Goal: Task Accomplishment & Management: Complete application form

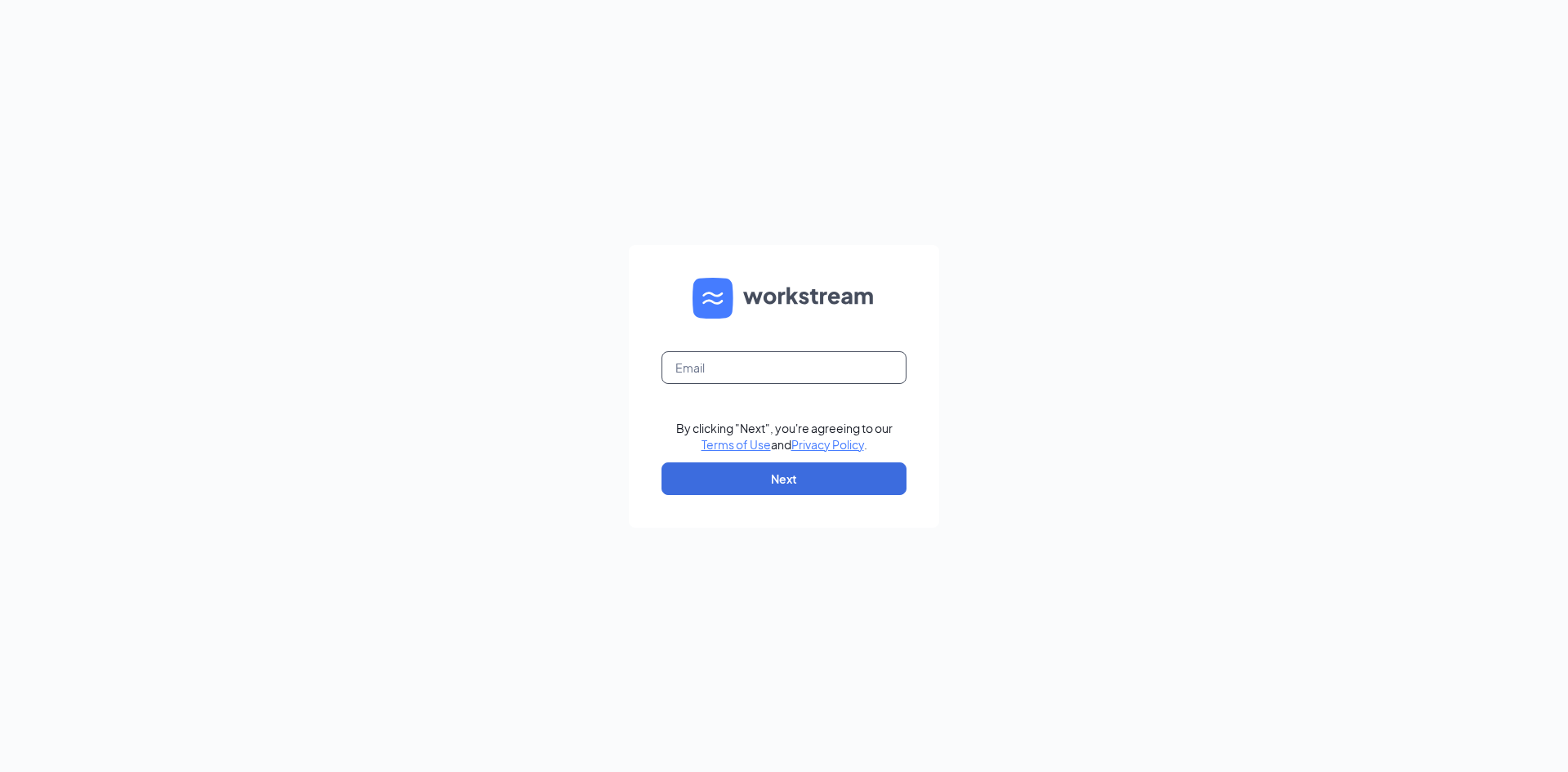
click at [737, 374] on input "text" at bounding box center [784, 368] width 245 height 32
type input "debbie@cfarichmond.com"
click at [783, 485] on button "Next" at bounding box center [784, 478] width 245 height 32
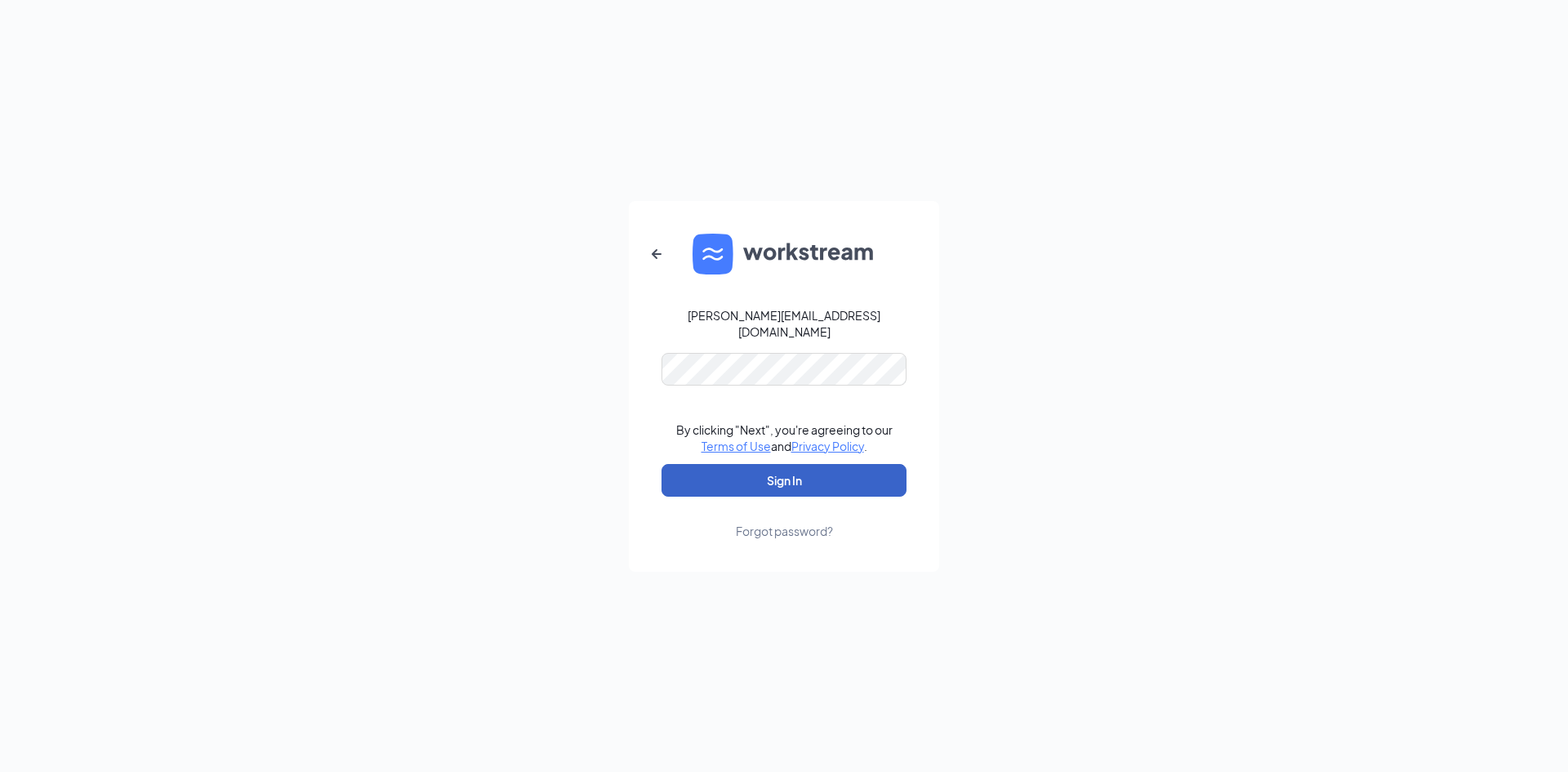
click at [753, 474] on button "Sign In" at bounding box center [784, 480] width 245 height 32
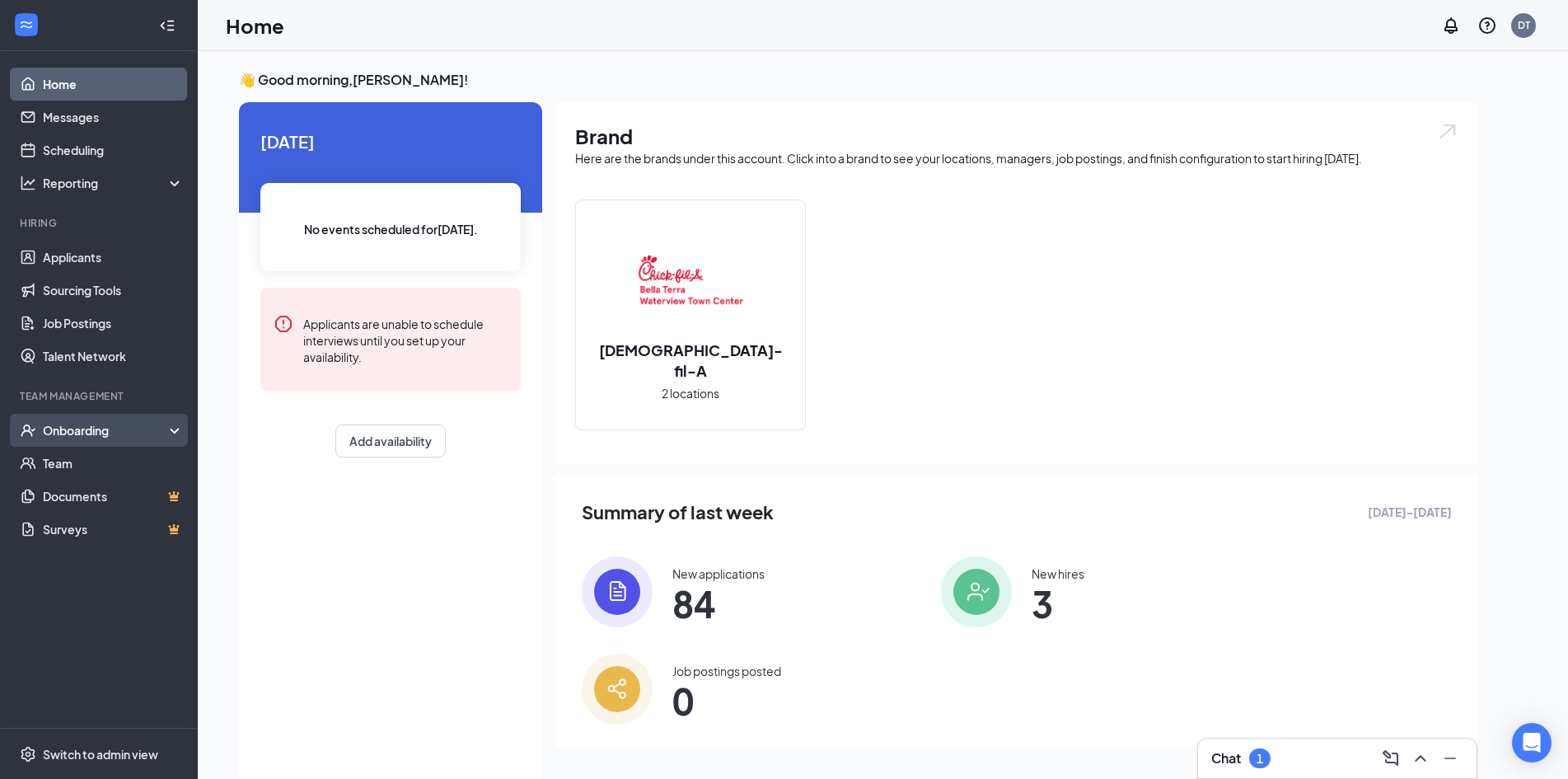
click at [58, 425] on div "Onboarding" at bounding box center [106, 429] width 127 height 16
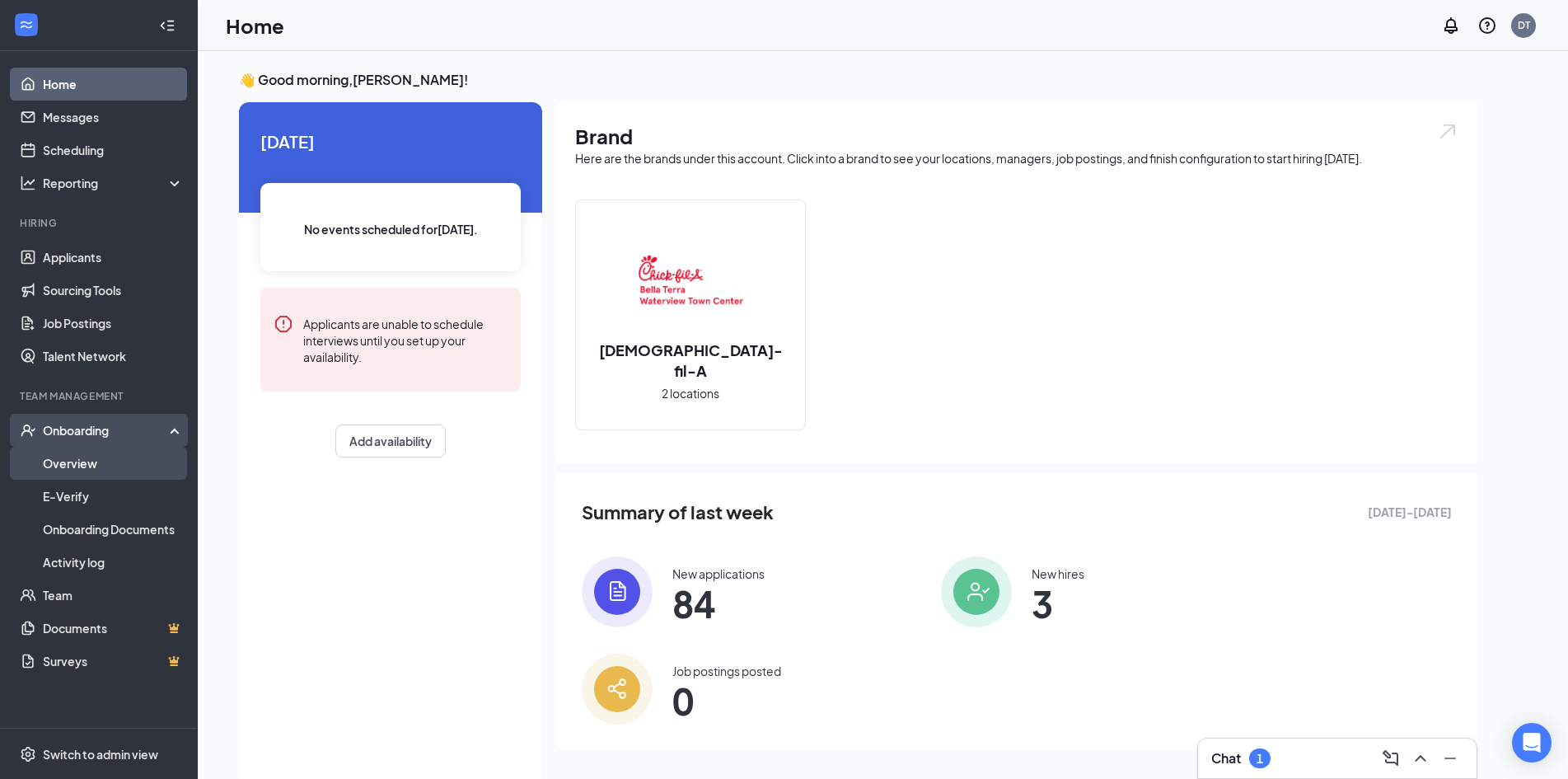
click at [65, 466] on link "Overview" at bounding box center [113, 463] width 141 height 32
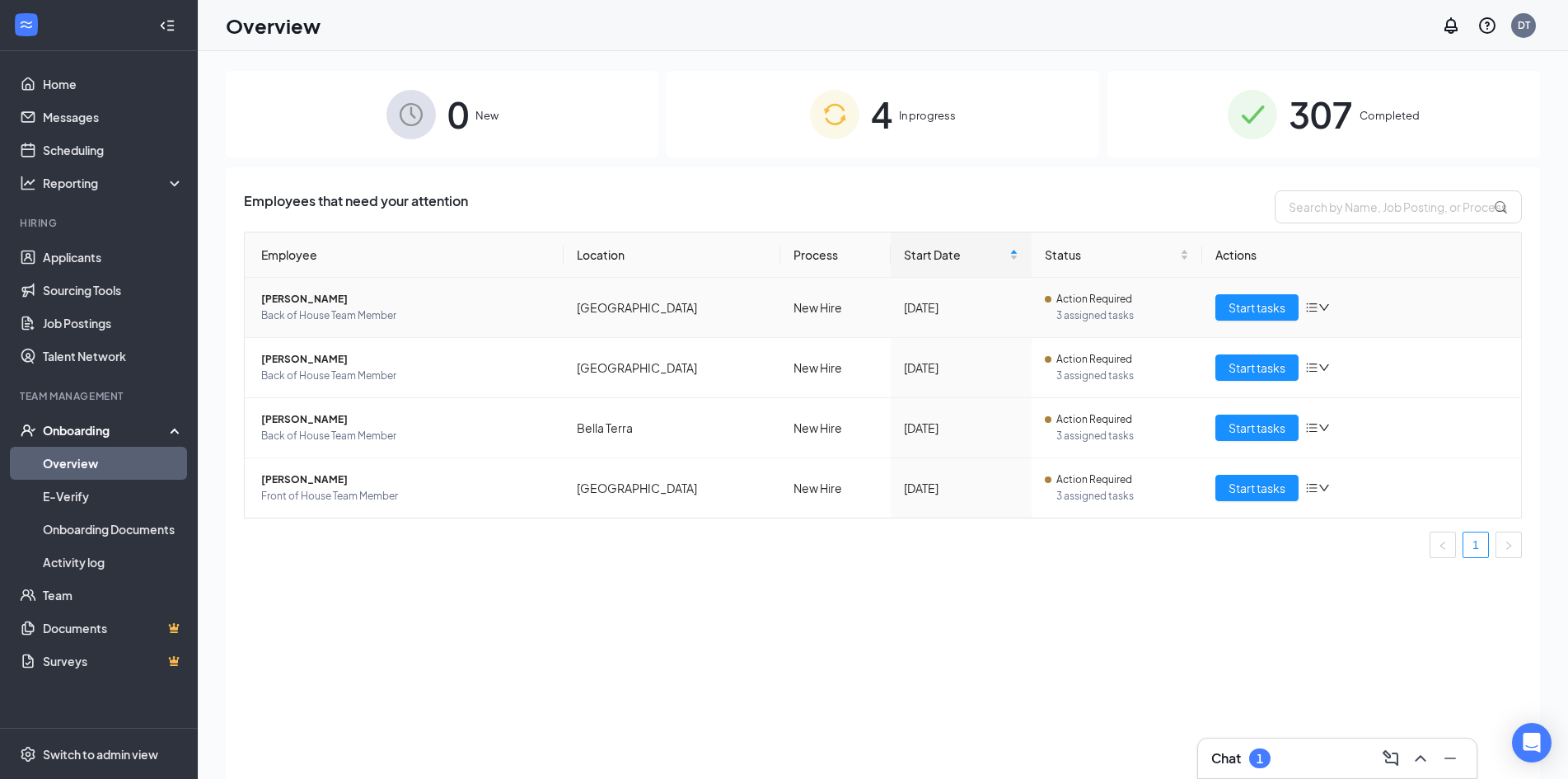
click at [293, 299] on span "[PERSON_NAME]" at bounding box center [405, 298] width 290 height 16
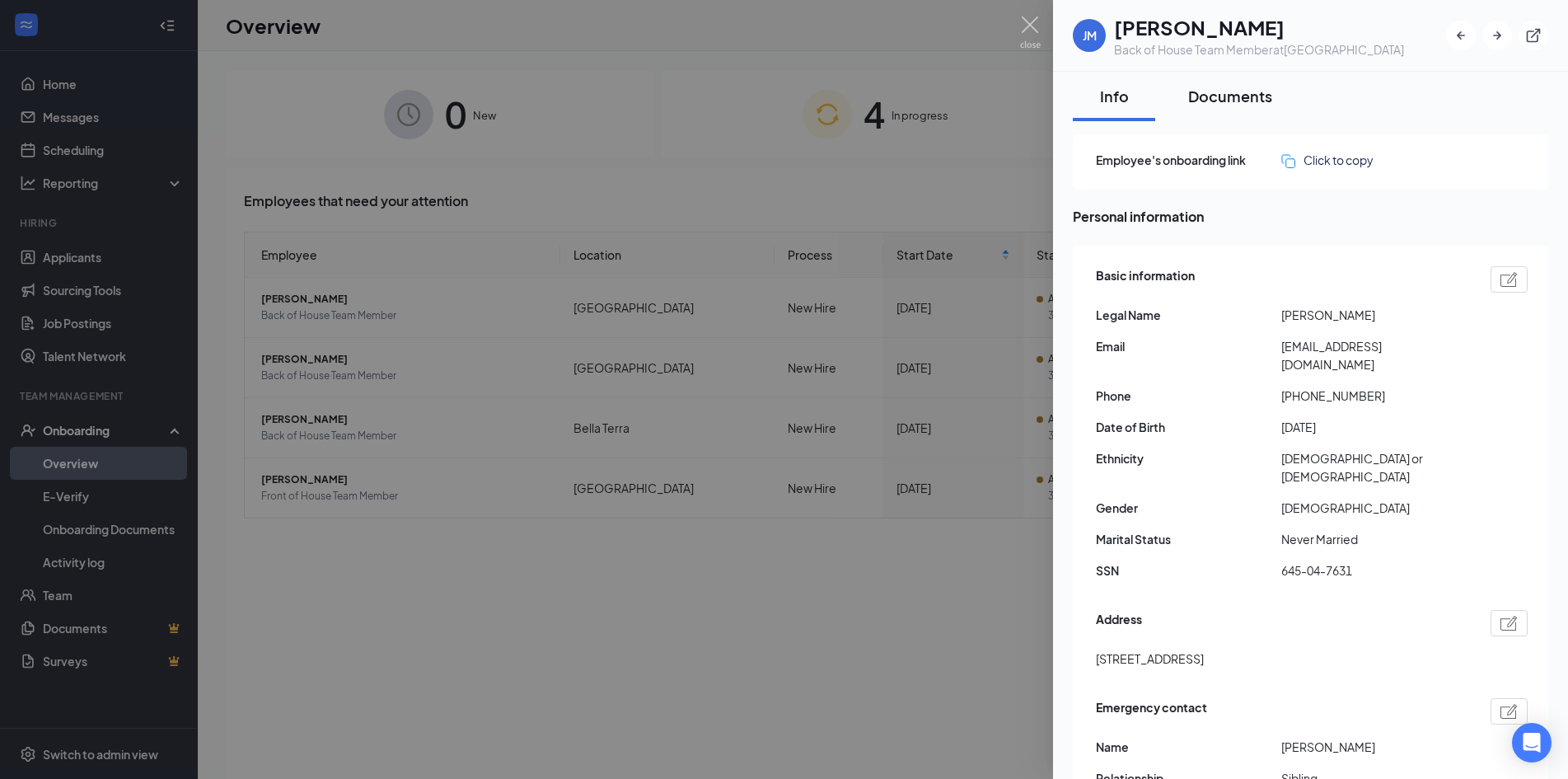
click at [1235, 97] on div "Documents" at bounding box center [1230, 97] width 84 height 21
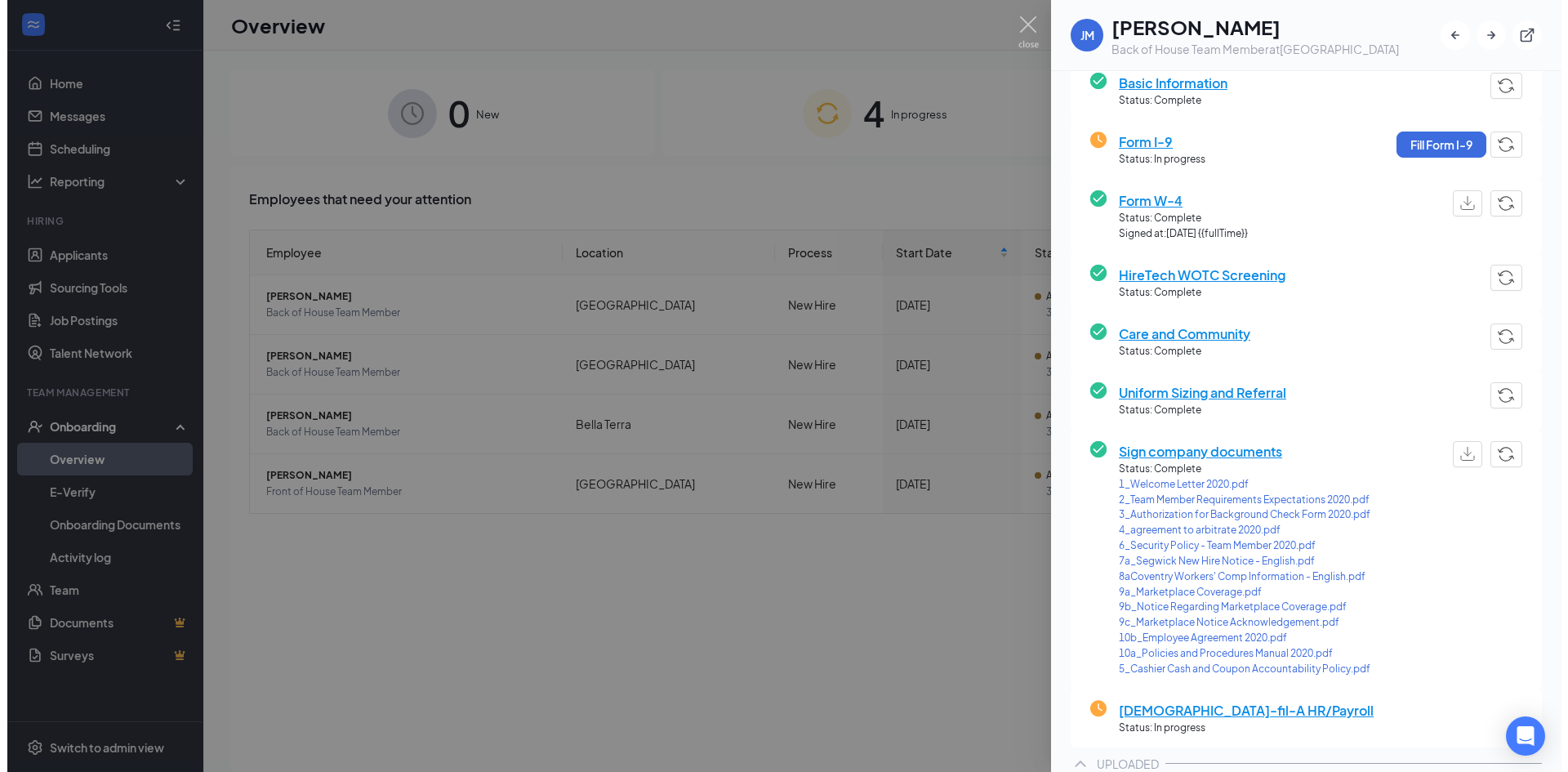
scroll to position [81, 0]
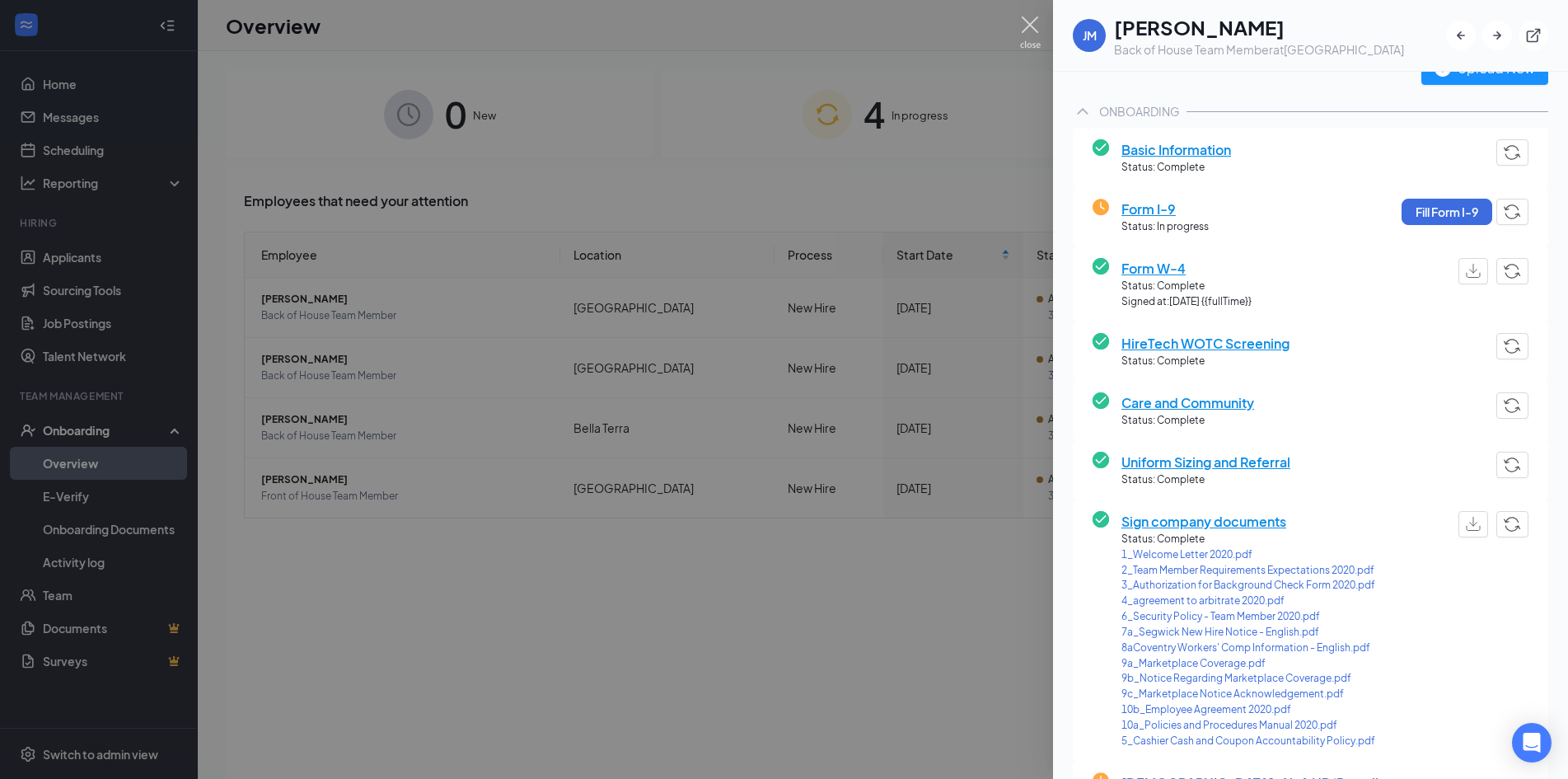
click at [1025, 18] on img at bounding box center [1031, 32] width 21 height 32
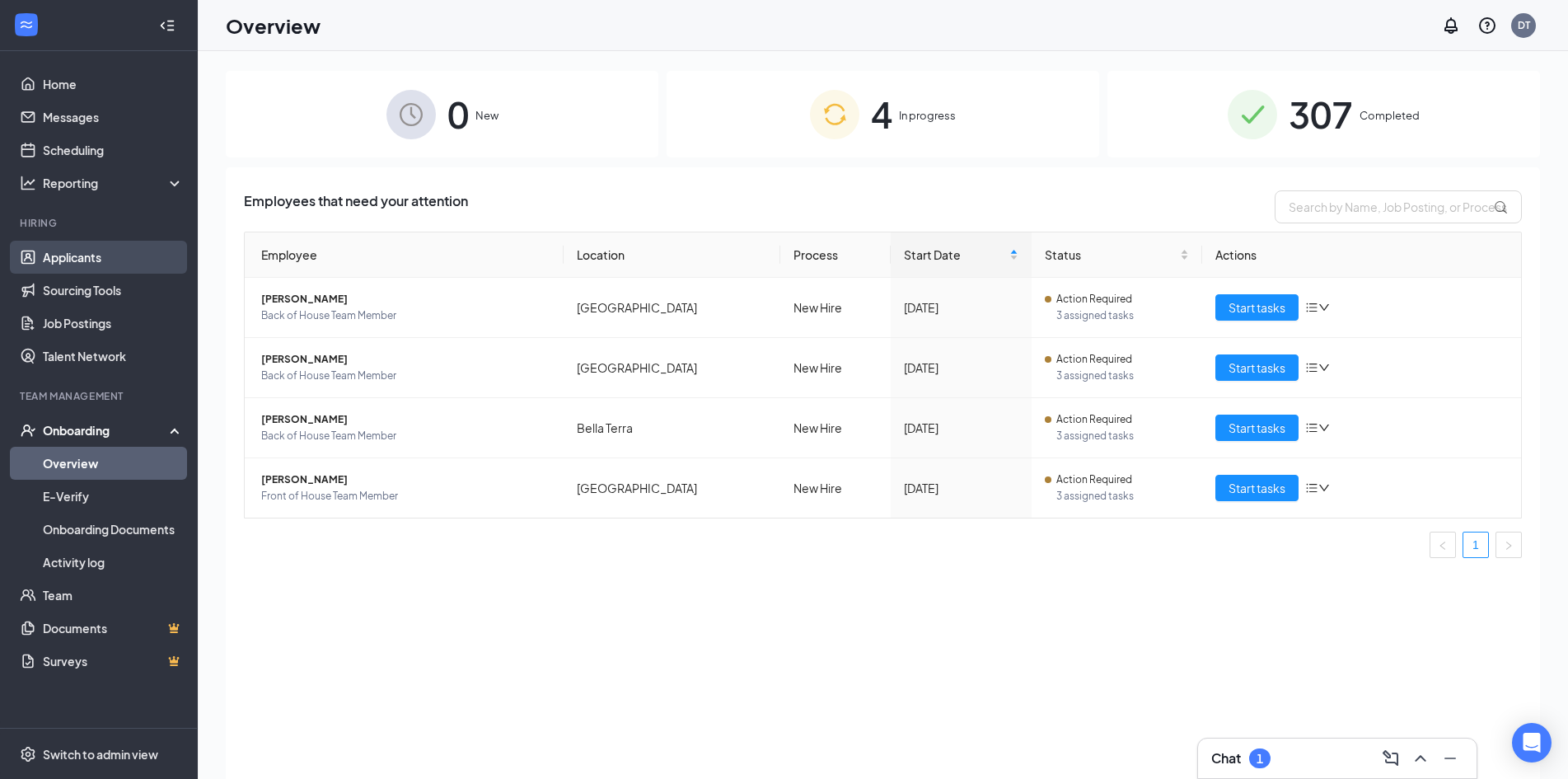
click at [93, 254] on link "Applicants" at bounding box center [113, 257] width 141 height 32
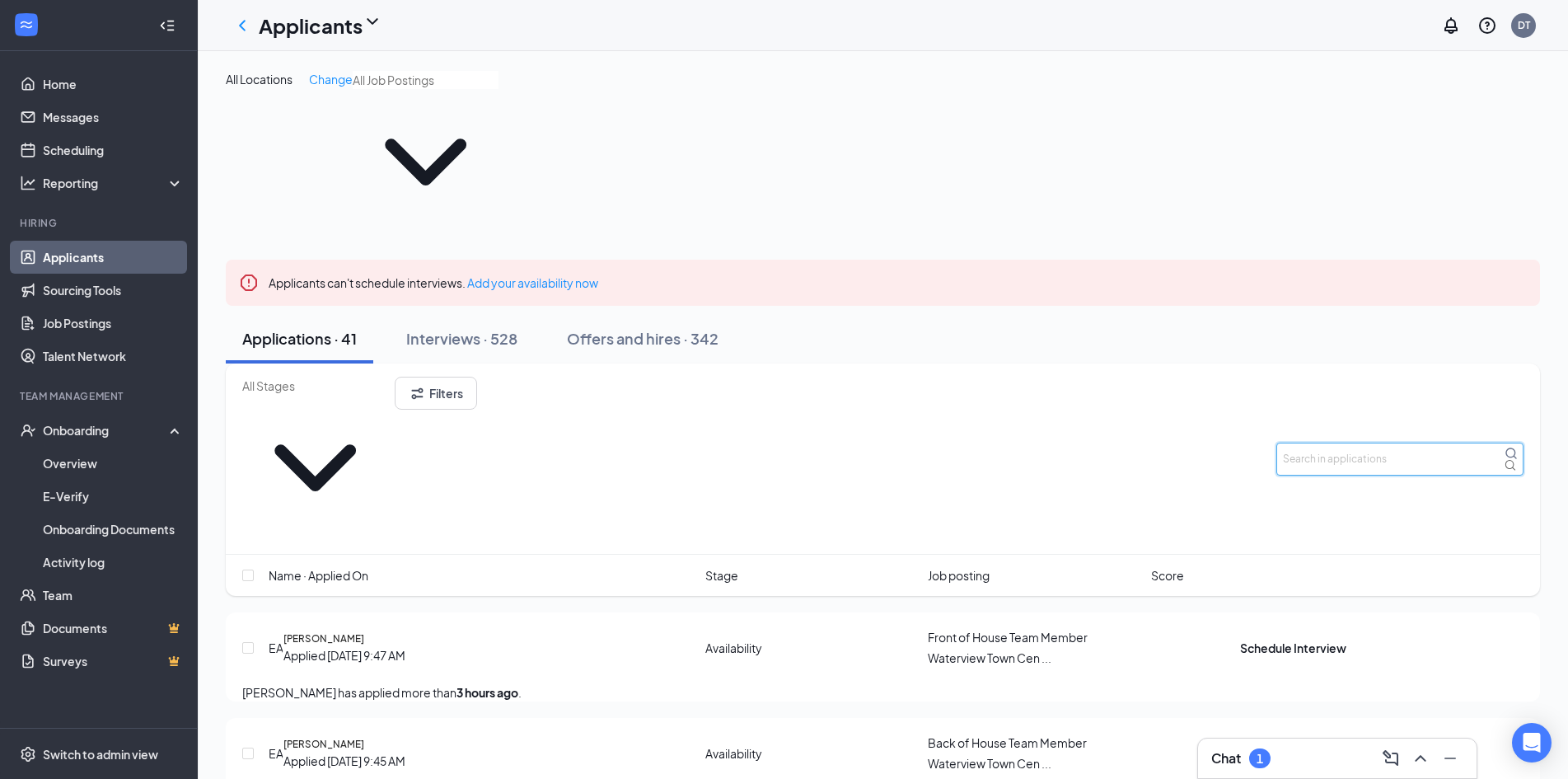
click at [1298, 443] on input "text" at bounding box center [1400, 459] width 248 height 32
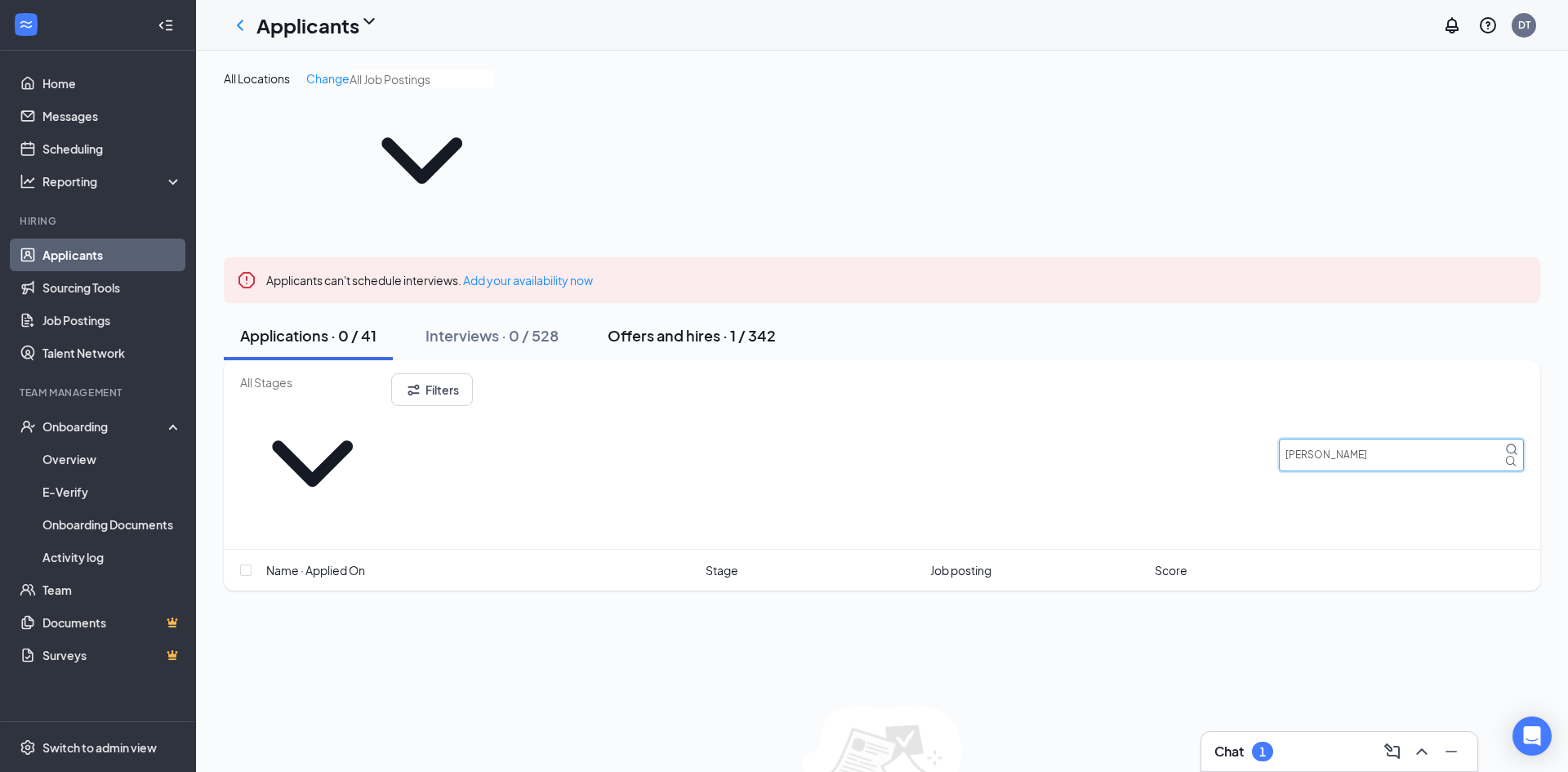
type input "[PERSON_NAME]"
click at [656, 325] on div "Offers and hires · 1 / 342" at bounding box center [692, 335] width 169 height 21
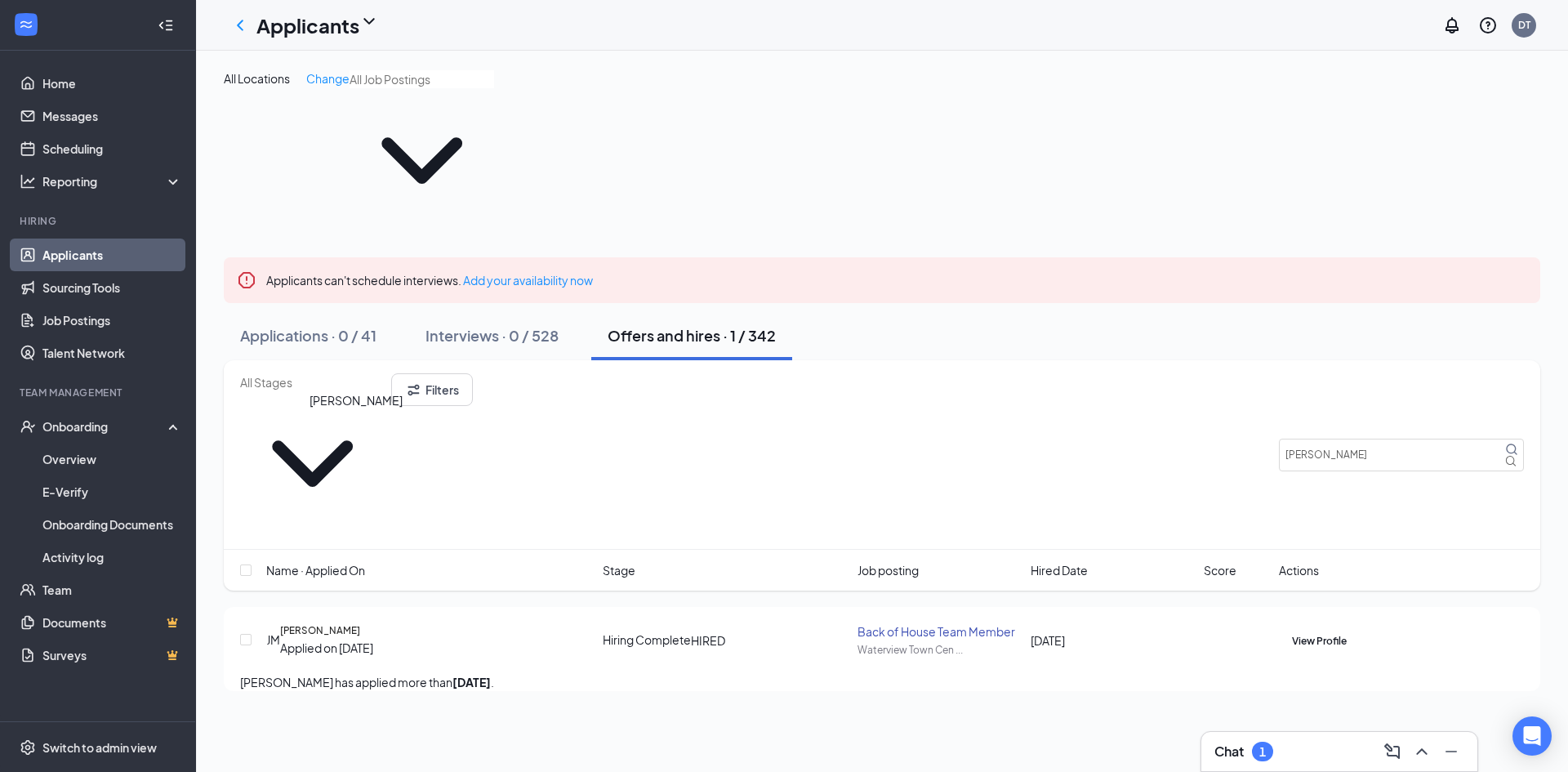
click at [360, 623] on h5 "[PERSON_NAME]" at bounding box center [320, 631] width 80 height 15
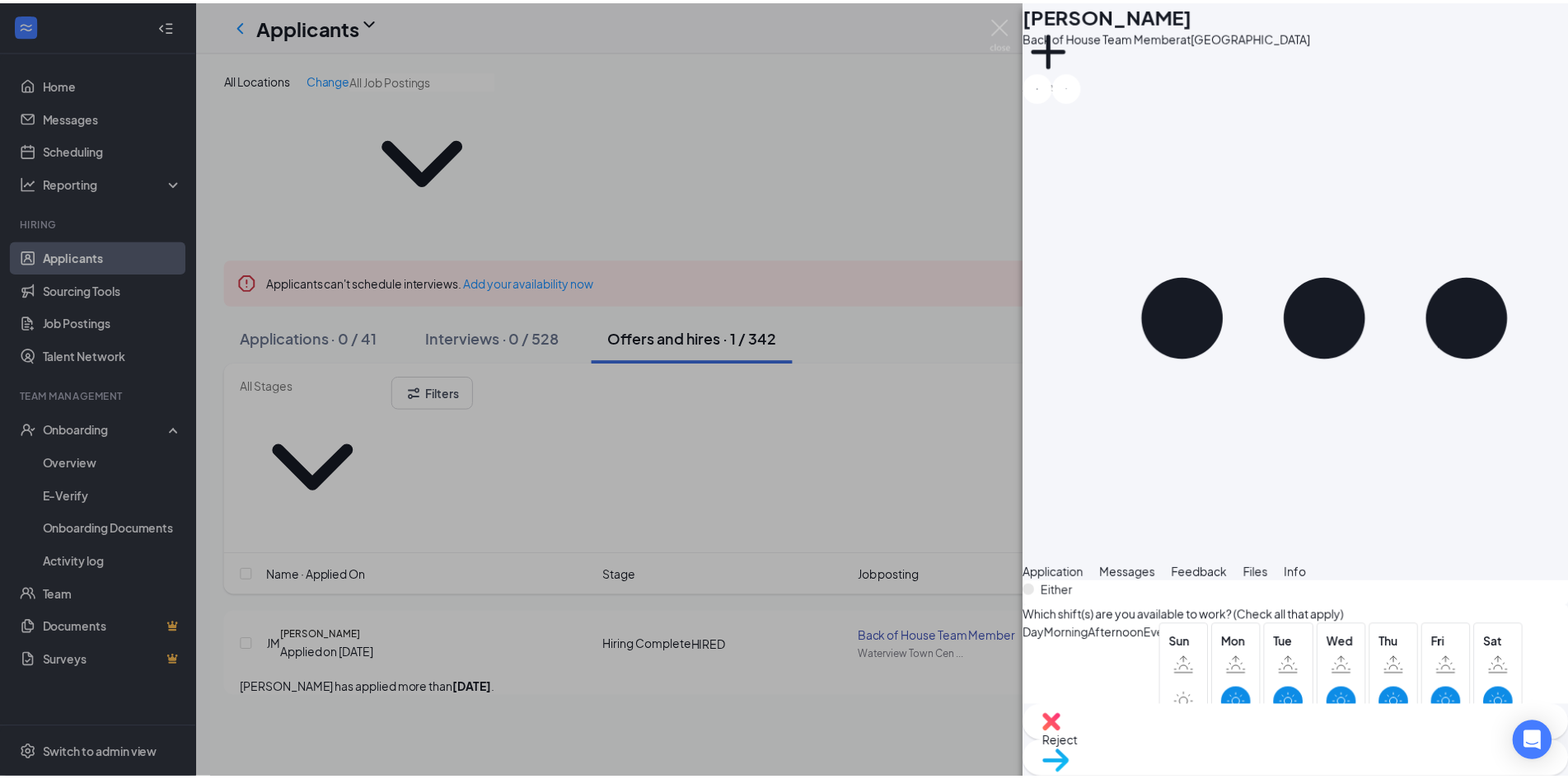
scroll to position [1236, 0]
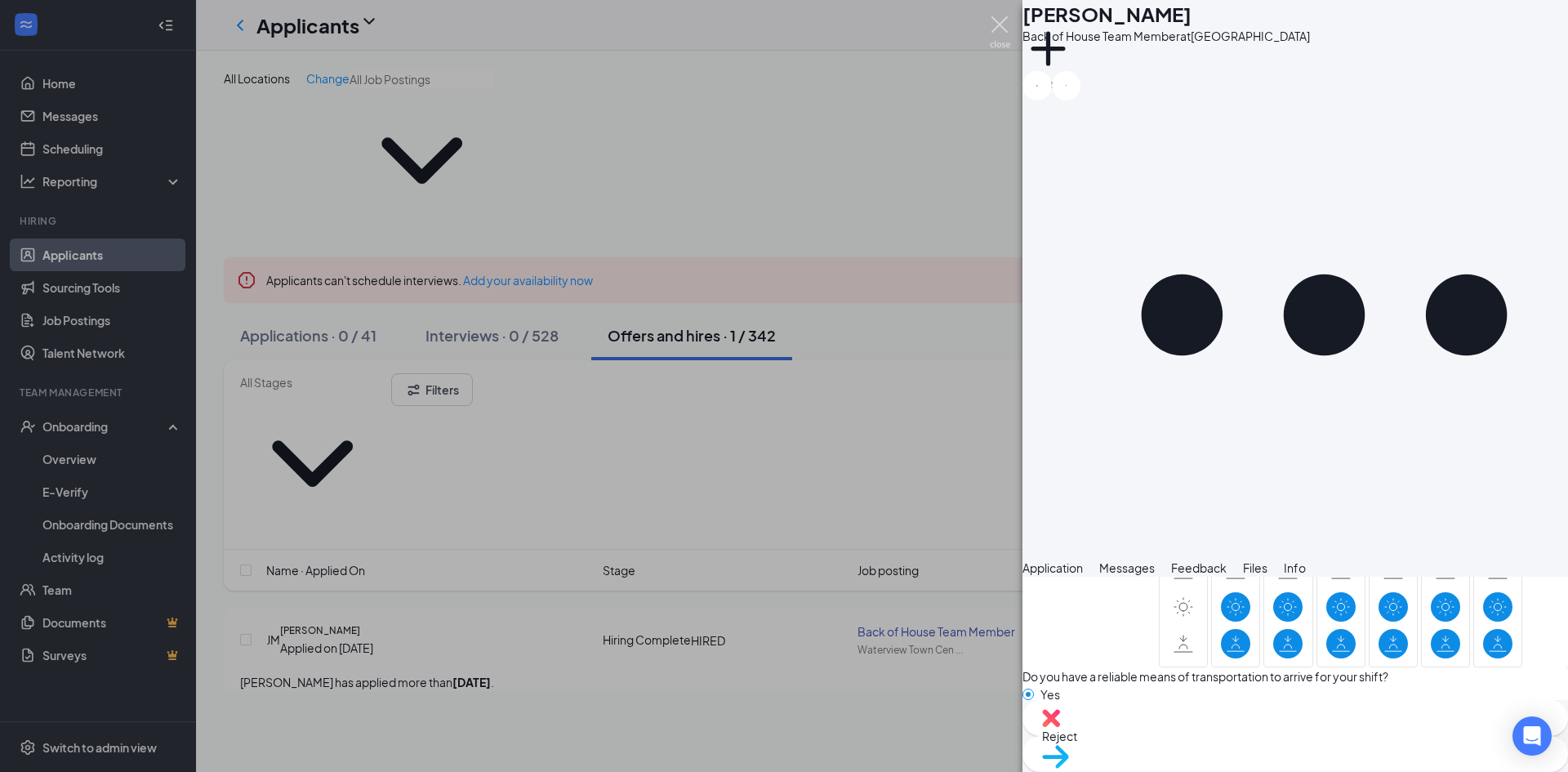
click at [1003, 23] on img at bounding box center [1000, 32] width 21 height 32
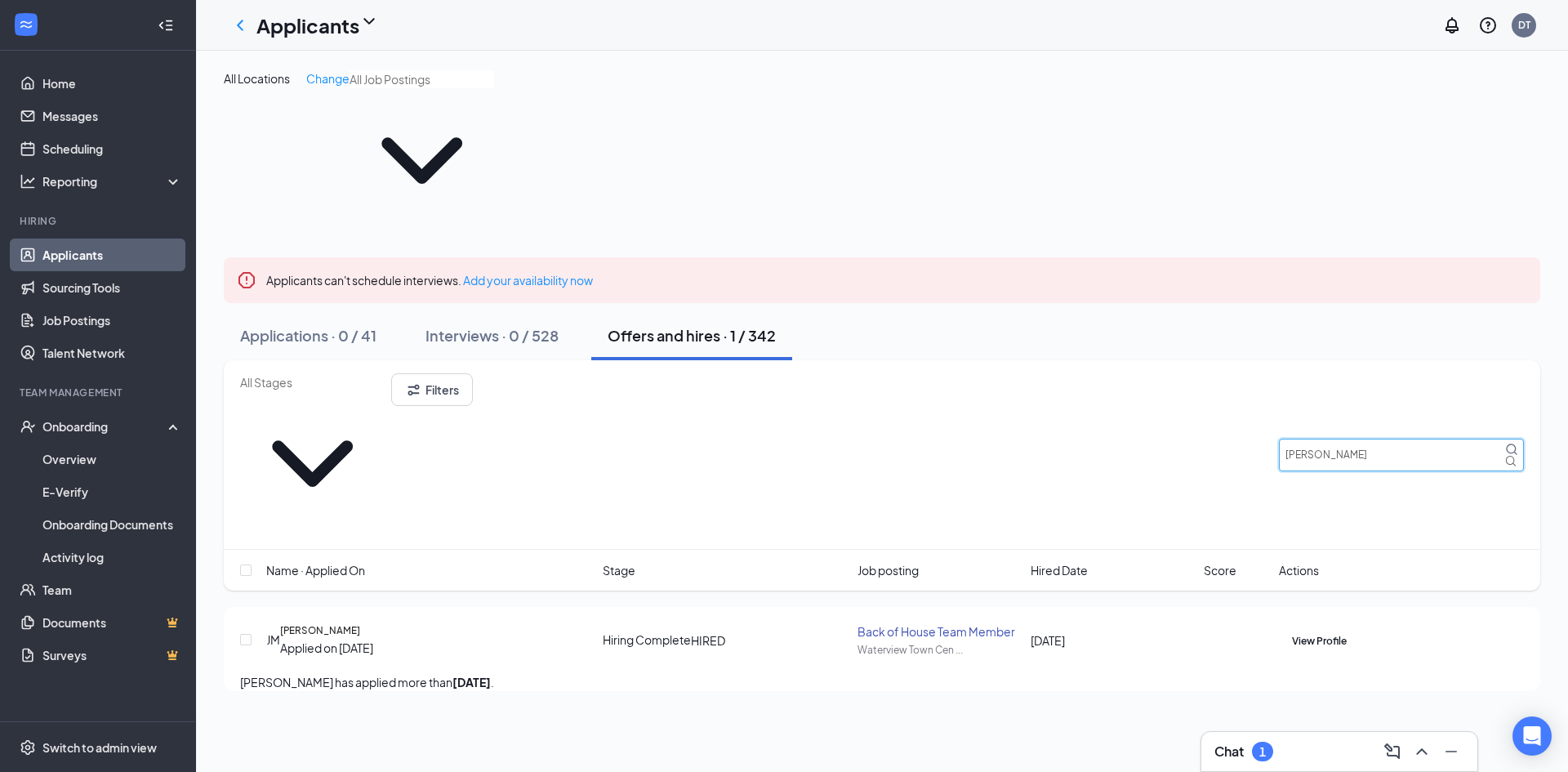
click at [1326, 439] on input "[PERSON_NAME]" at bounding box center [1401, 455] width 245 height 32
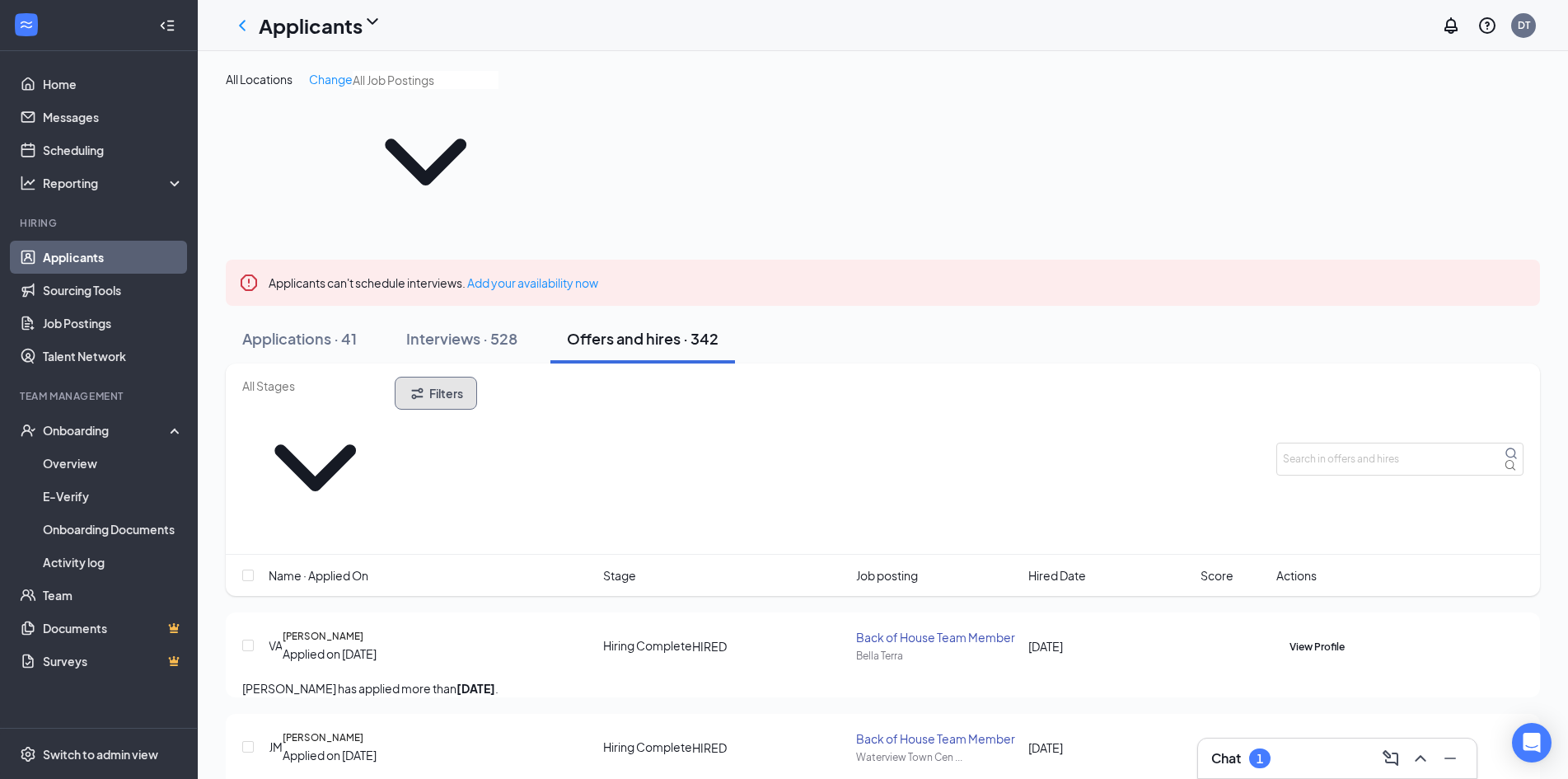
click at [477, 377] on button "Filters" at bounding box center [436, 393] width 82 height 32
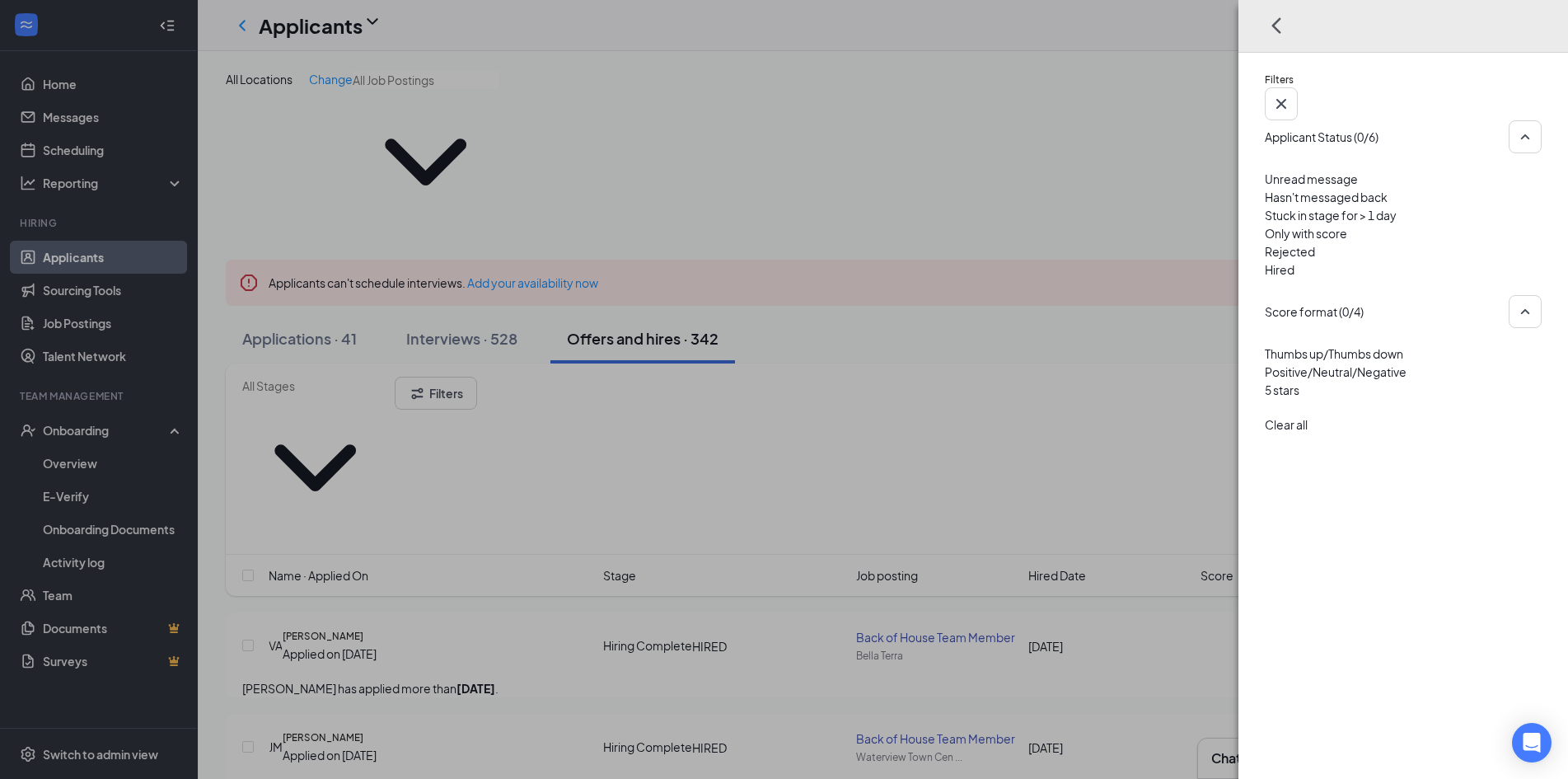
click at [1265, 242] on div at bounding box center [1404, 242] width 277 height 0
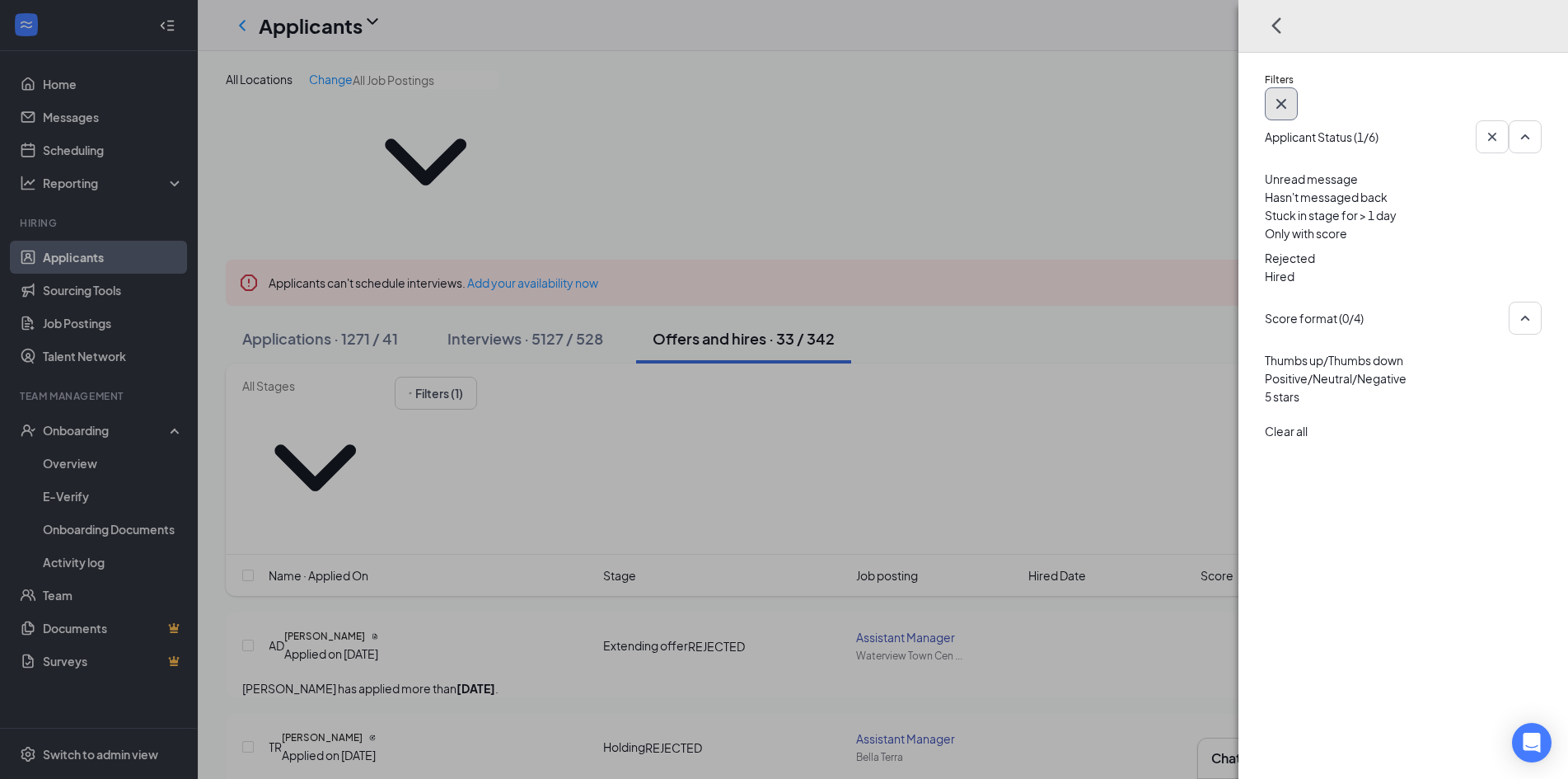
click at [1292, 94] on icon "Cross" at bounding box center [1281, 103] width 20 height 20
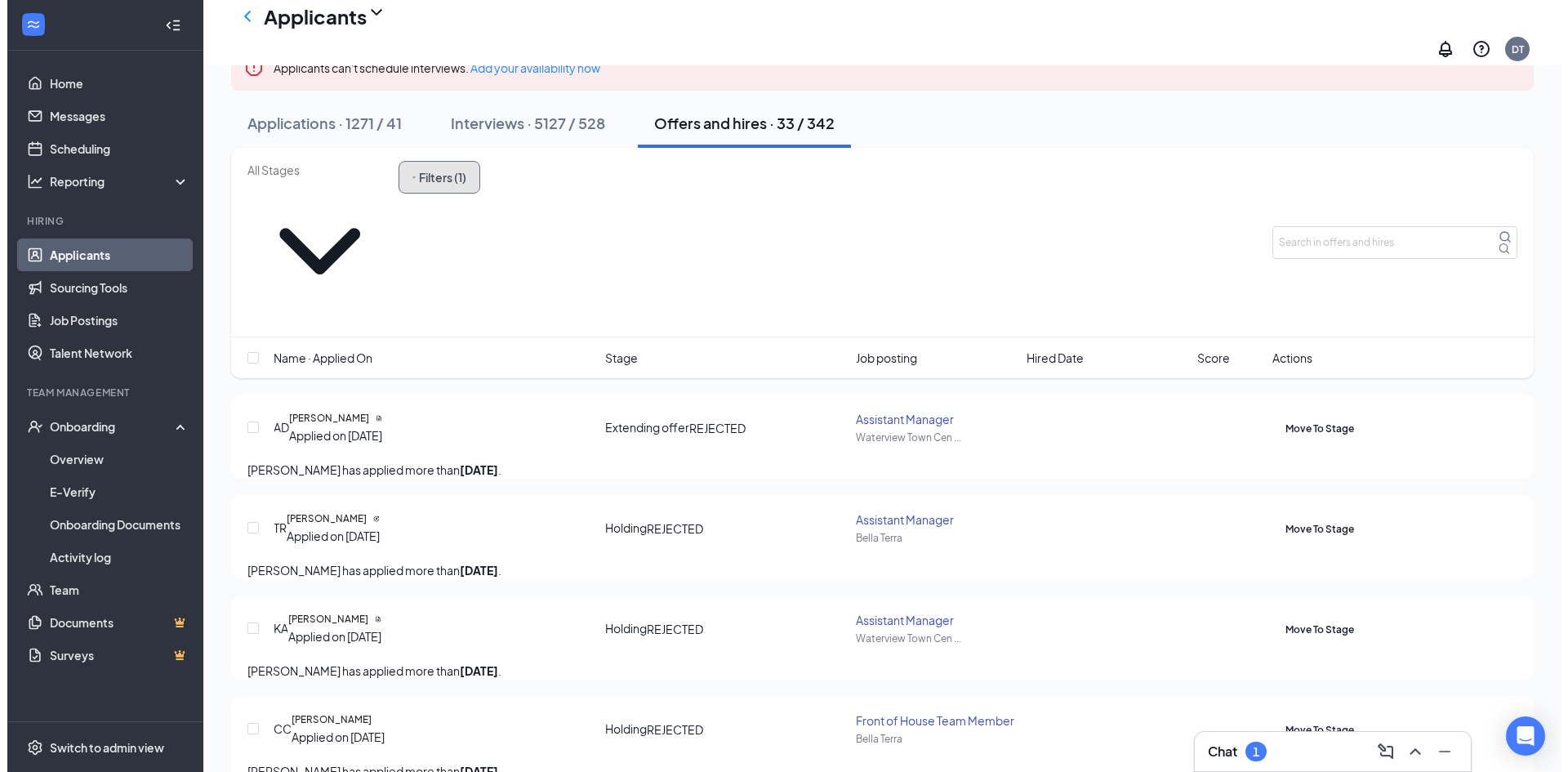
scroll to position [245, 0]
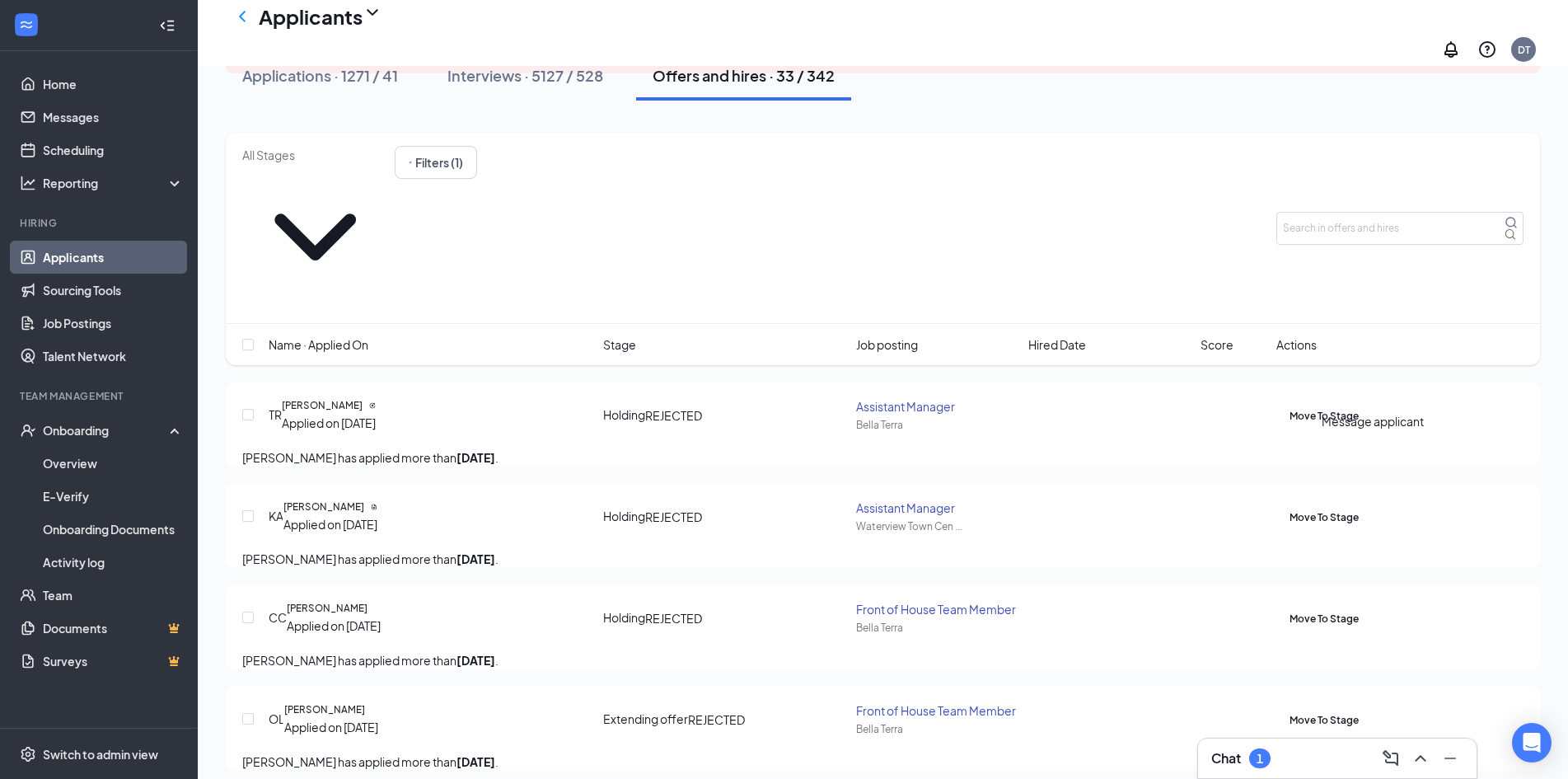
click at [1308, 509] on icon "ActiveChat" at bounding box center [1299, 516] width 16 height 16
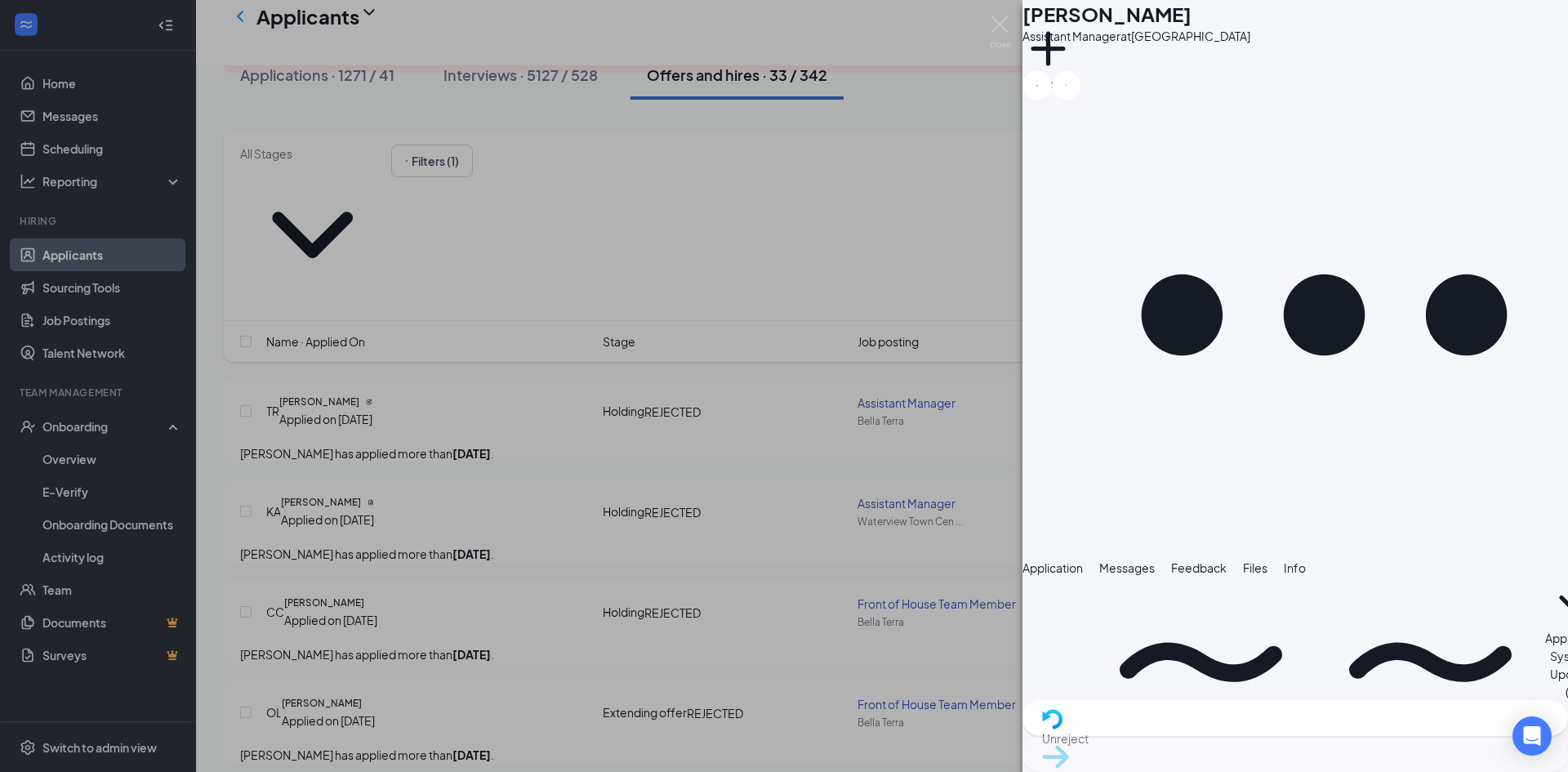
scroll to position [354, 0]
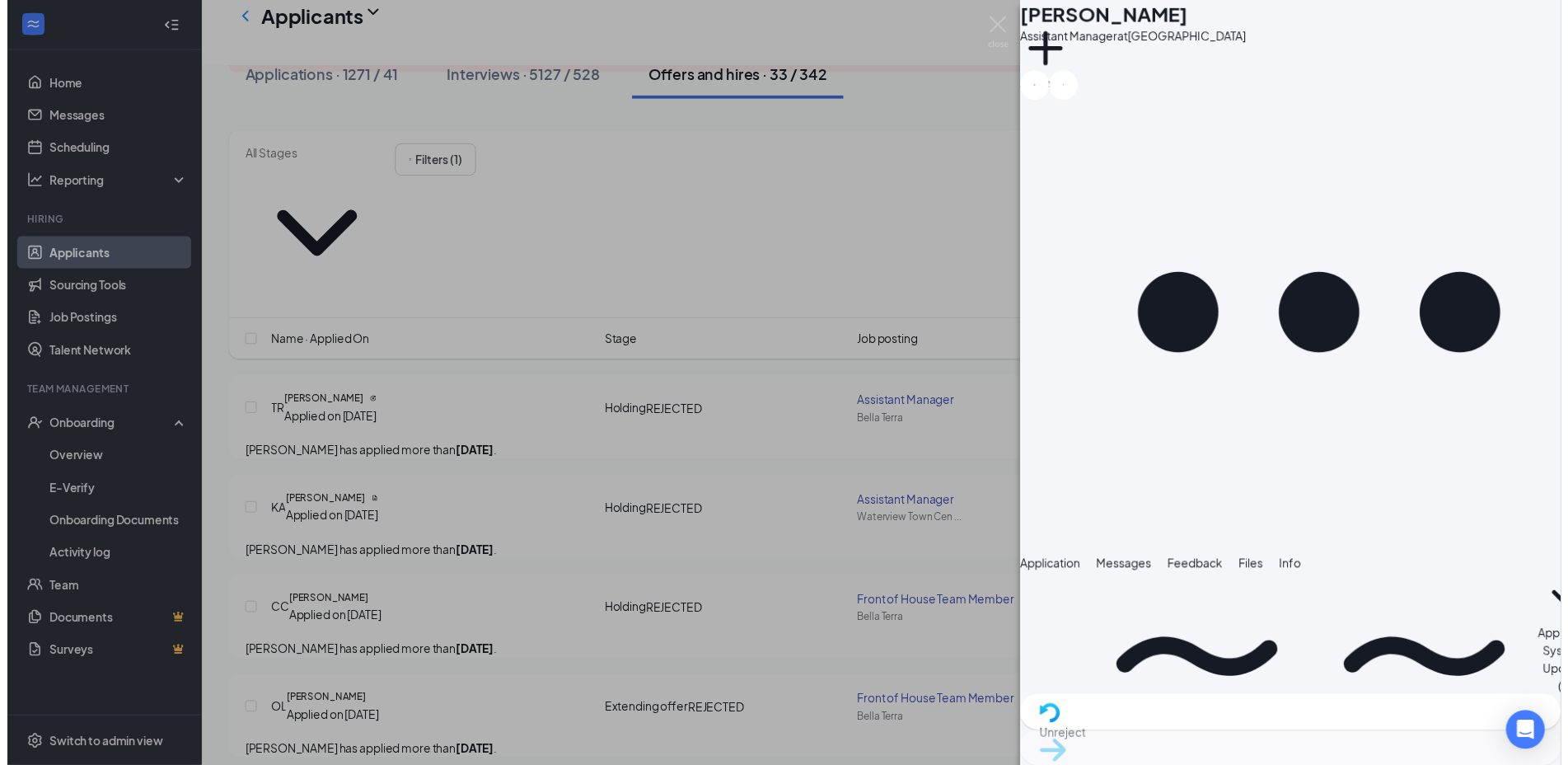
scroll to position [476, 0]
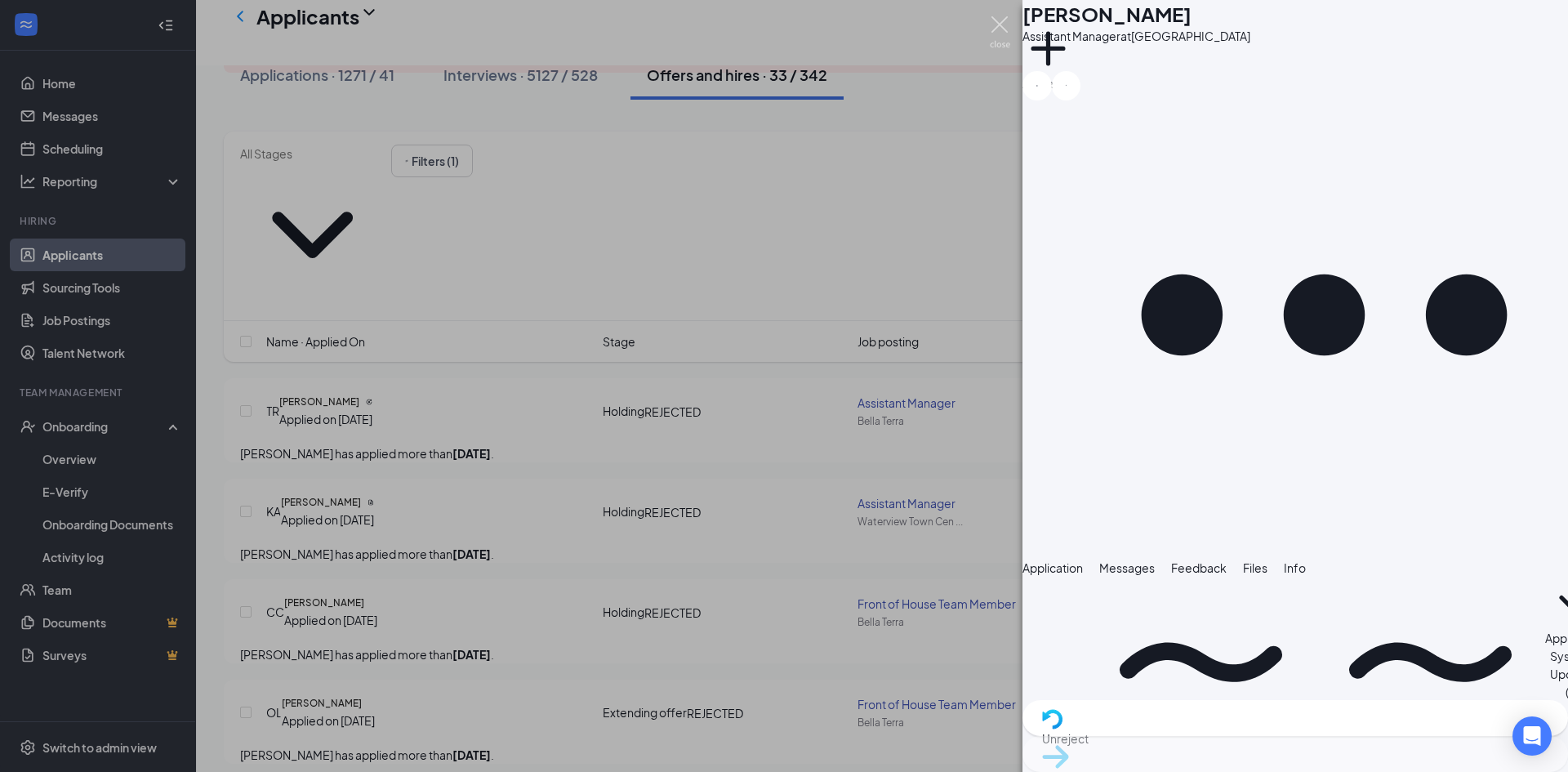
click at [1002, 26] on img at bounding box center [1000, 32] width 21 height 32
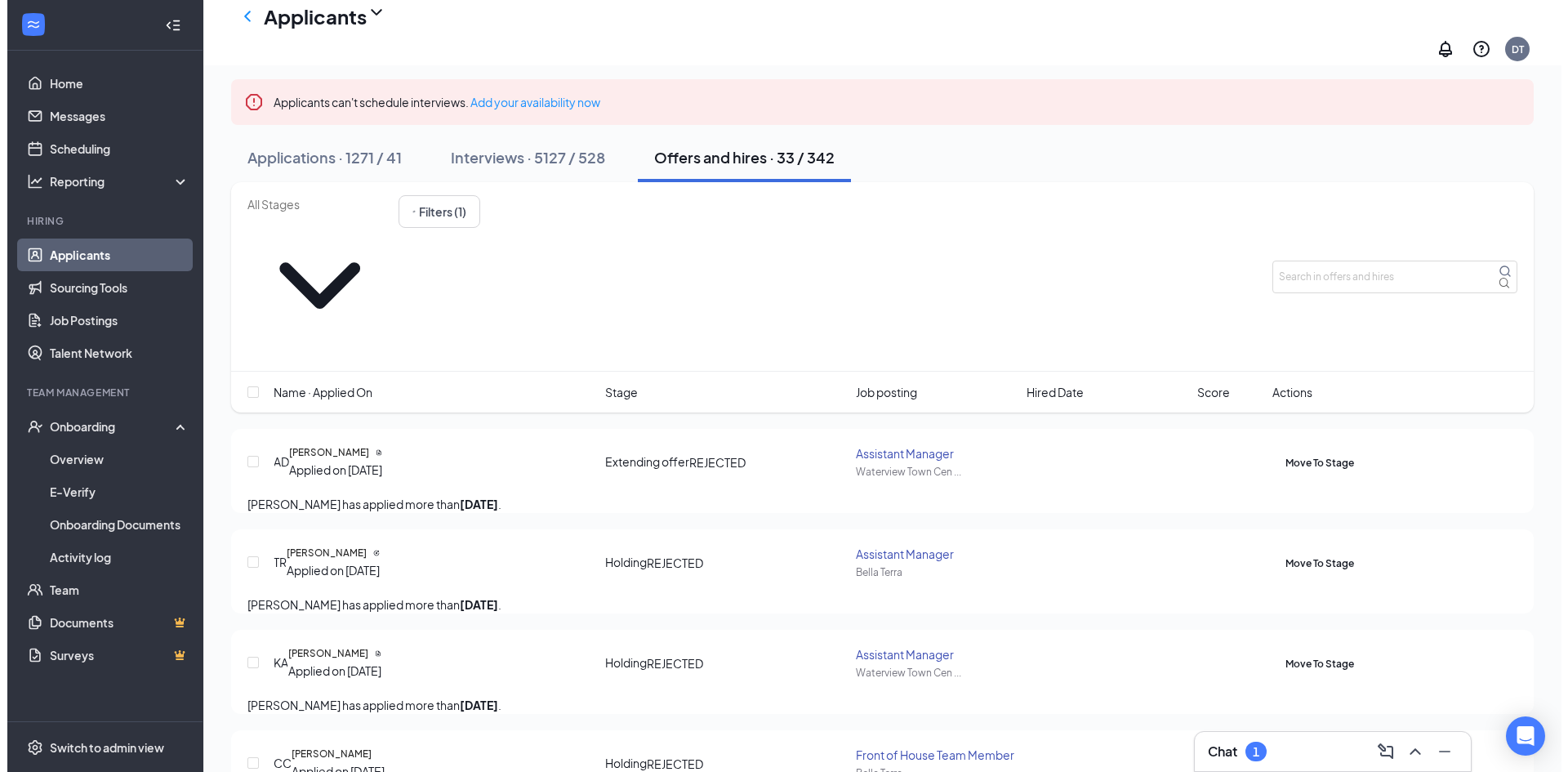
scroll to position [327, 0]
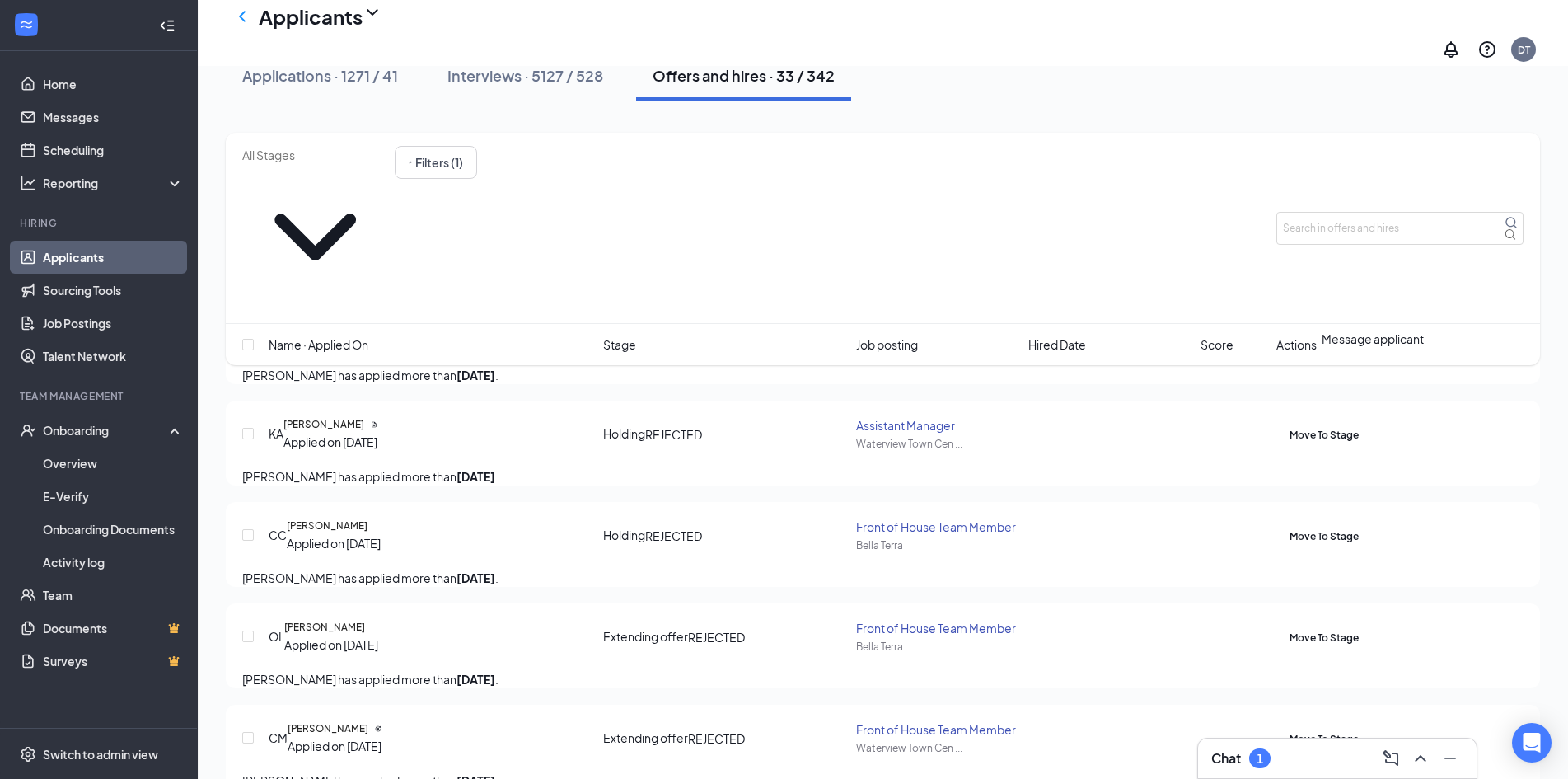
click at [1290, 424] on icon "ActiveChat" at bounding box center [1290, 424] width 0 height 0
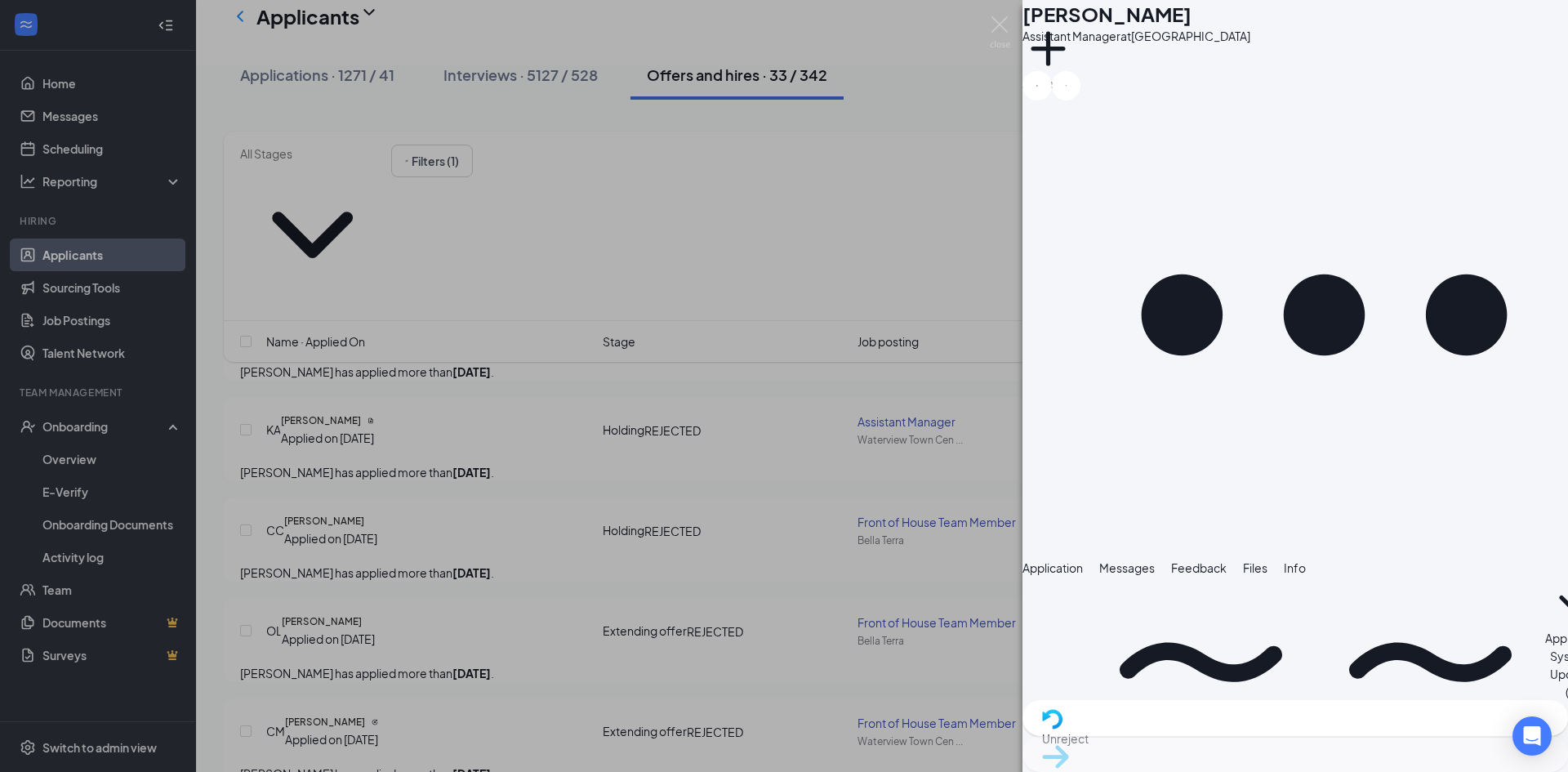
scroll to position [354, 0]
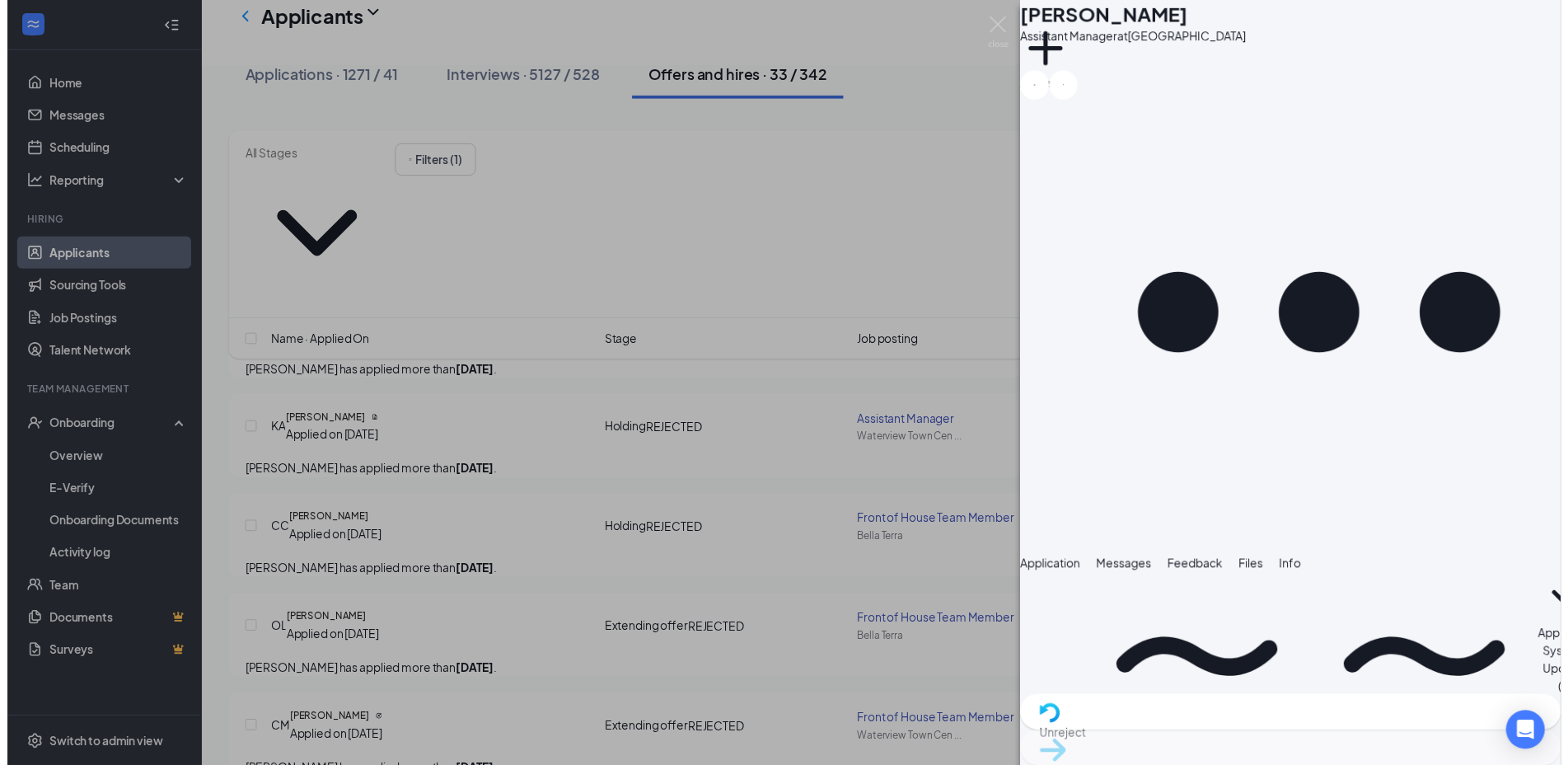
scroll to position [476, 0]
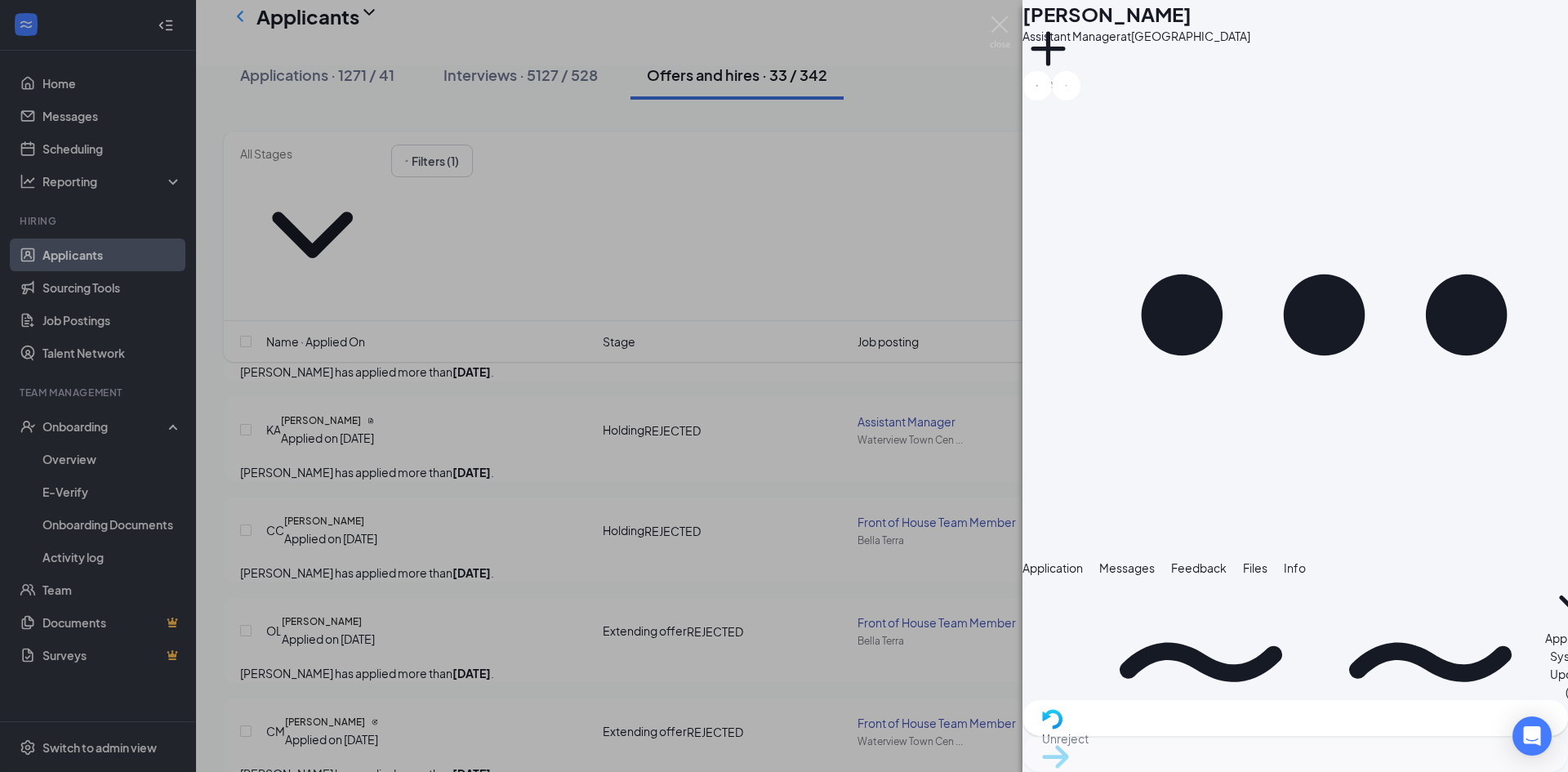
drag, startPoint x: 1205, startPoint y: 417, endPoint x: 1367, endPoint y: 513, distance: 188.3
copy span "Thank you for your interest in joining our team atChick-fil-A Waterview and for…"
drag, startPoint x: 997, startPoint y: 23, endPoint x: 986, endPoint y: 26, distance: 11.4
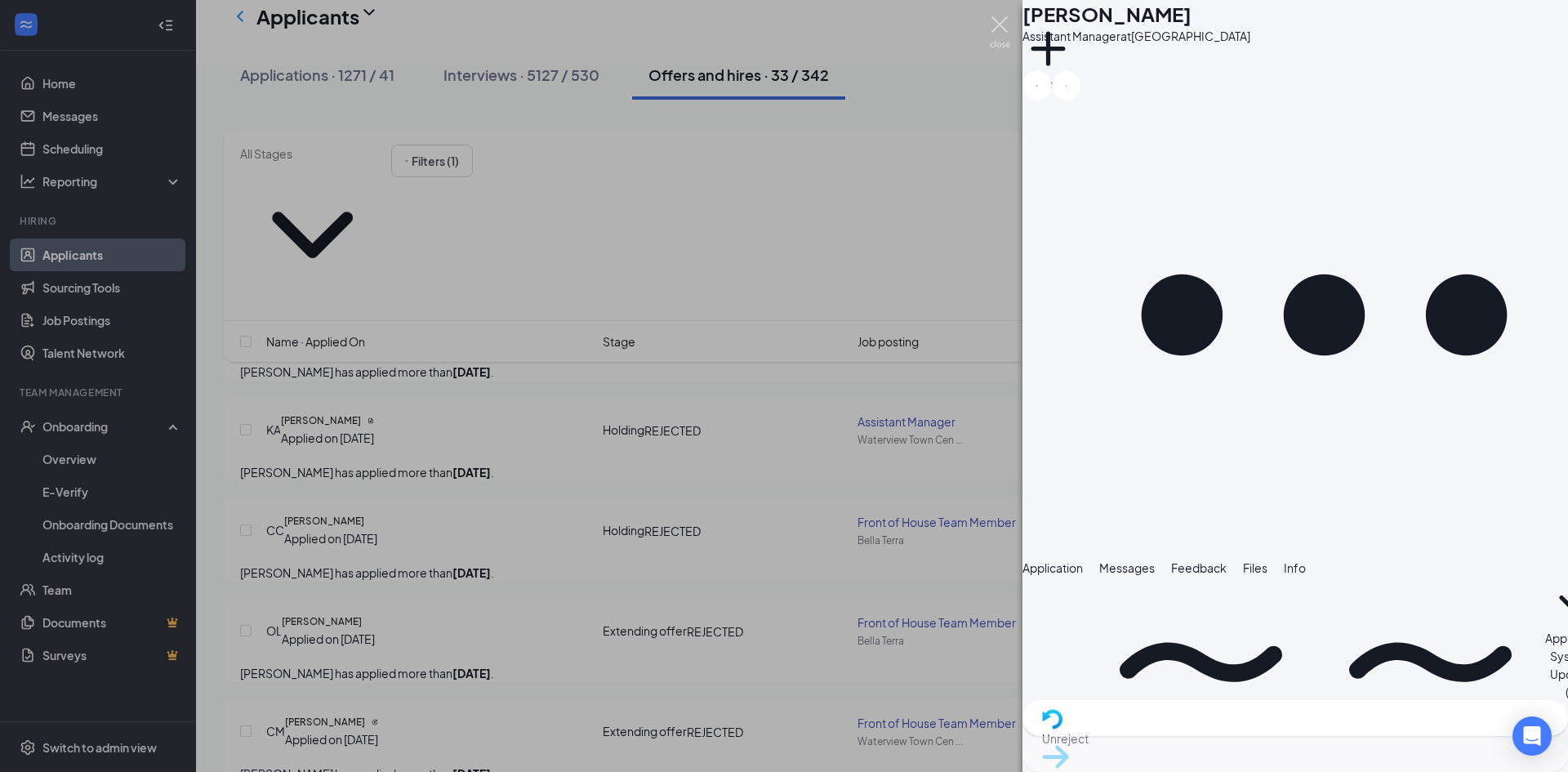
click at [997, 22] on img at bounding box center [1000, 32] width 21 height 32
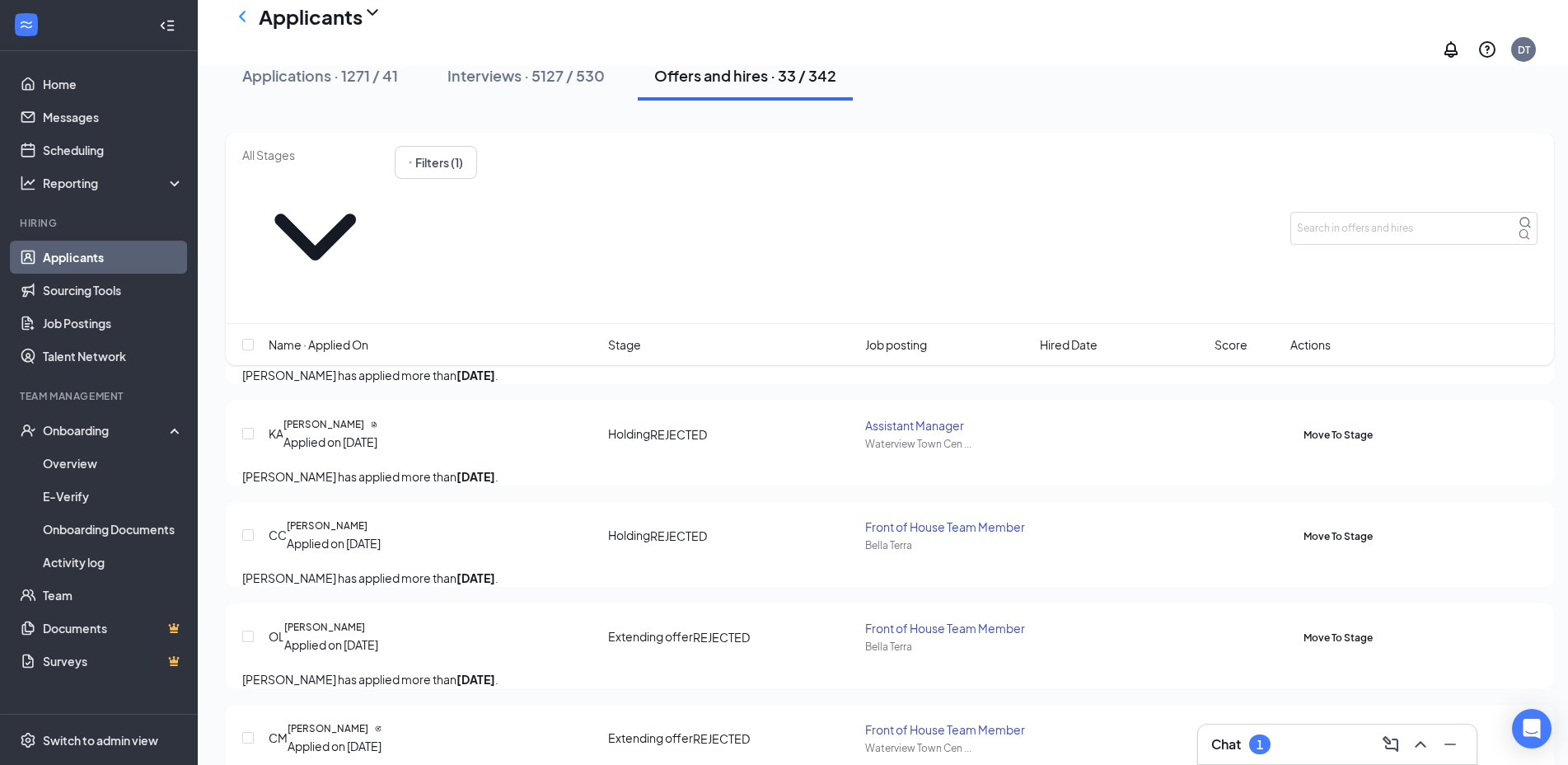
click at [93, 253] on link "Applicants" at bounding box center [113, 257] width 141 height 33
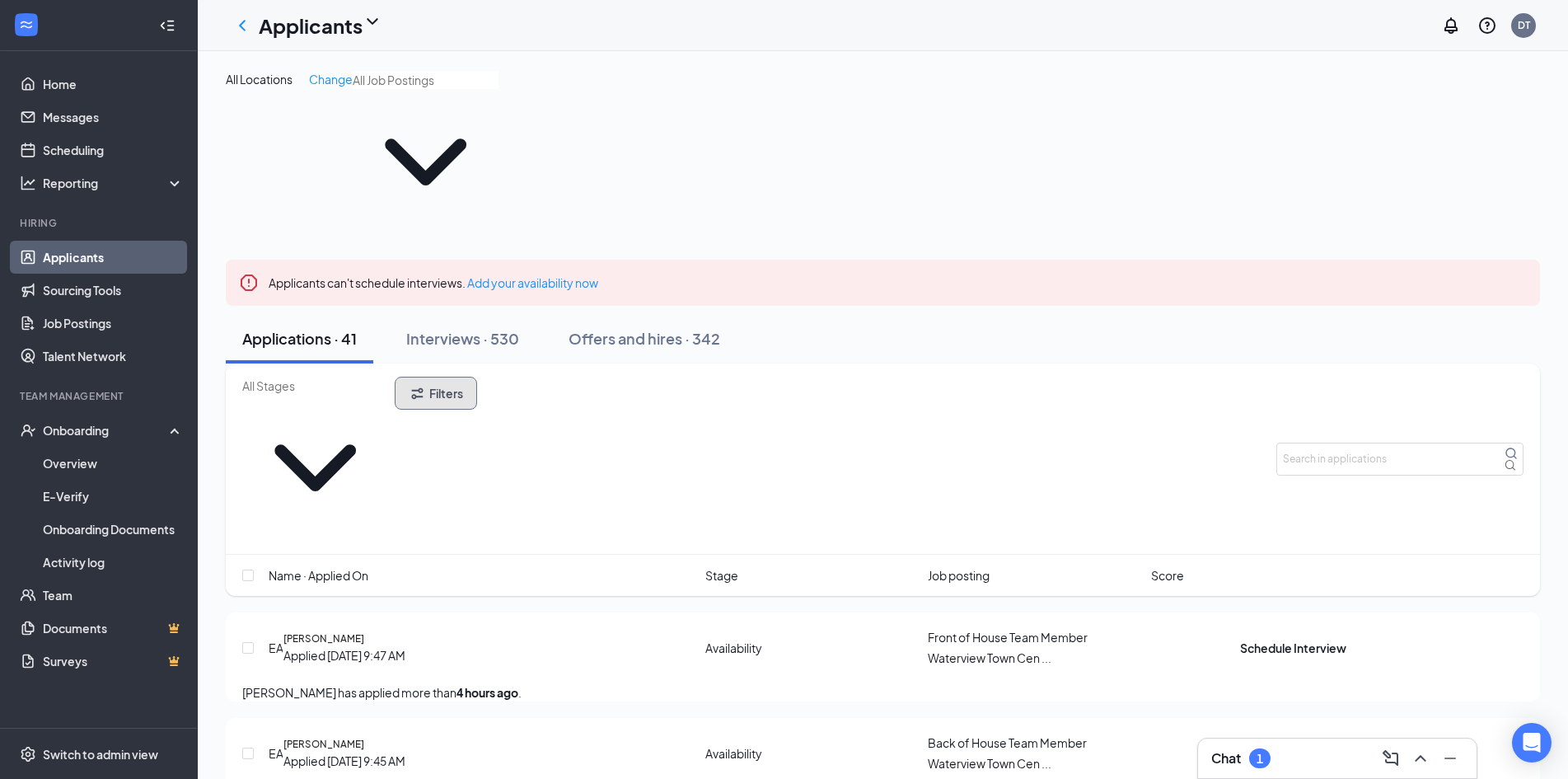
click at [477, 377] on button "Filters" at bounding box center [436, 393] width 82 height 32
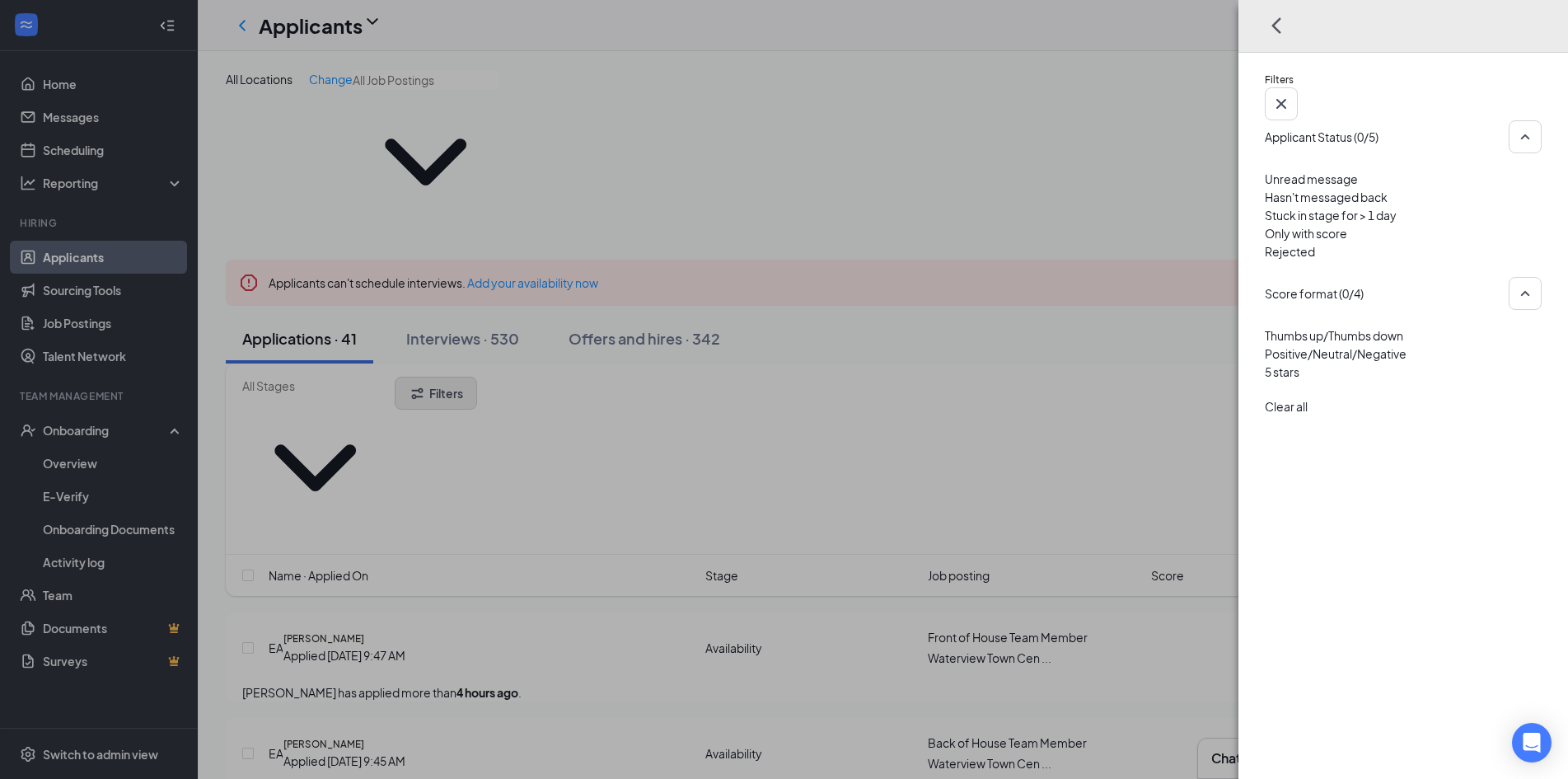
click at [508, 322] on div "Filters Applicant Status (0/5) Unread message Hasn't messaged back Stuck in sta…" at bounding box center [784, 389] width 1568 height 779
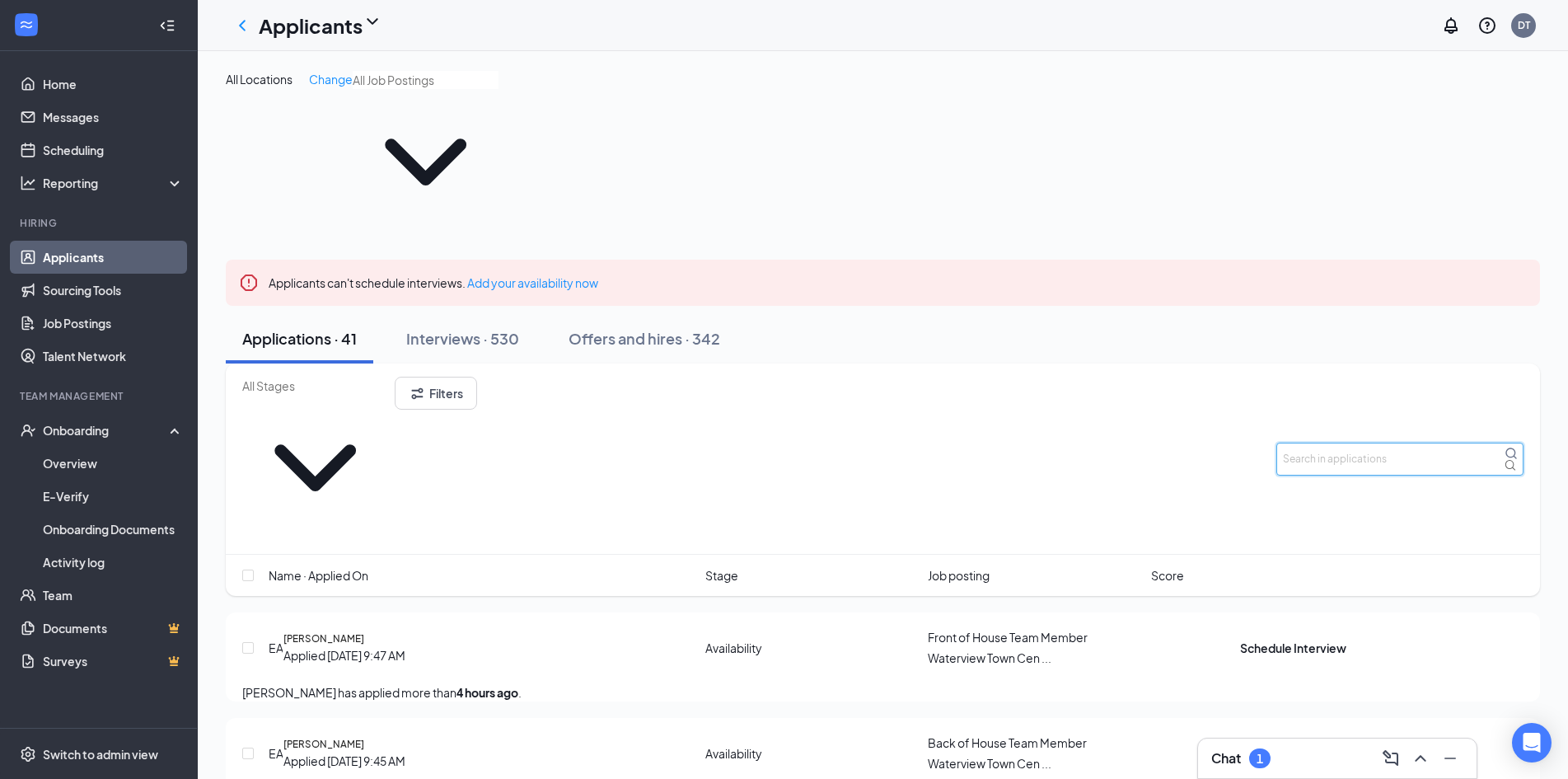
click at [1363, 443] on input "text" at bounding box center [1400, 459] width 248 height 32
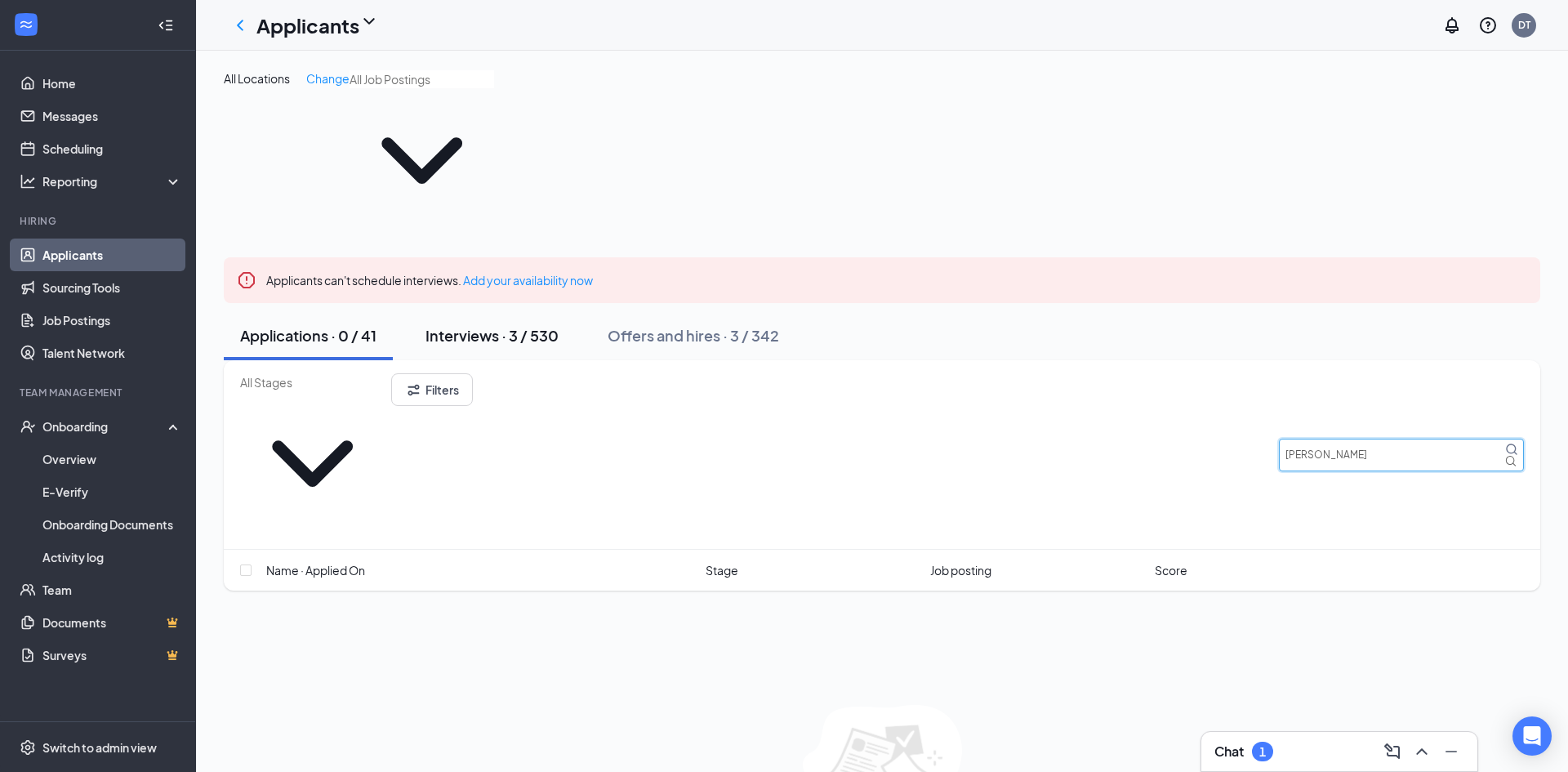
type input "[PERSON_NAME]"
click at [462, 325] on div "Interviews · 3 / 530" at bounding box center [492, 335] width 134 height 21
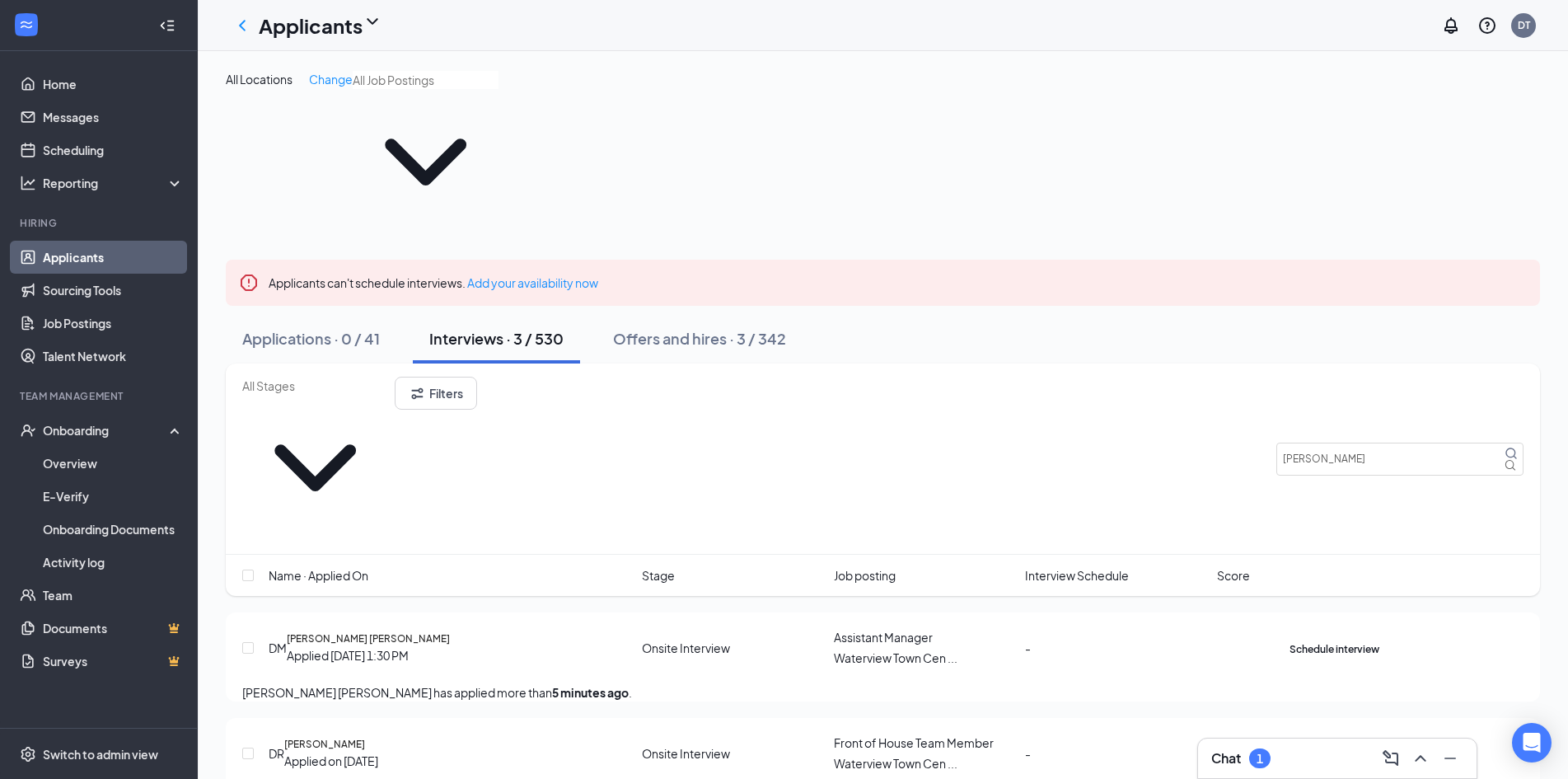
click at [1380, 638] on icon "Ellipses" at bounding box center [1380, 638] width 0 height 0
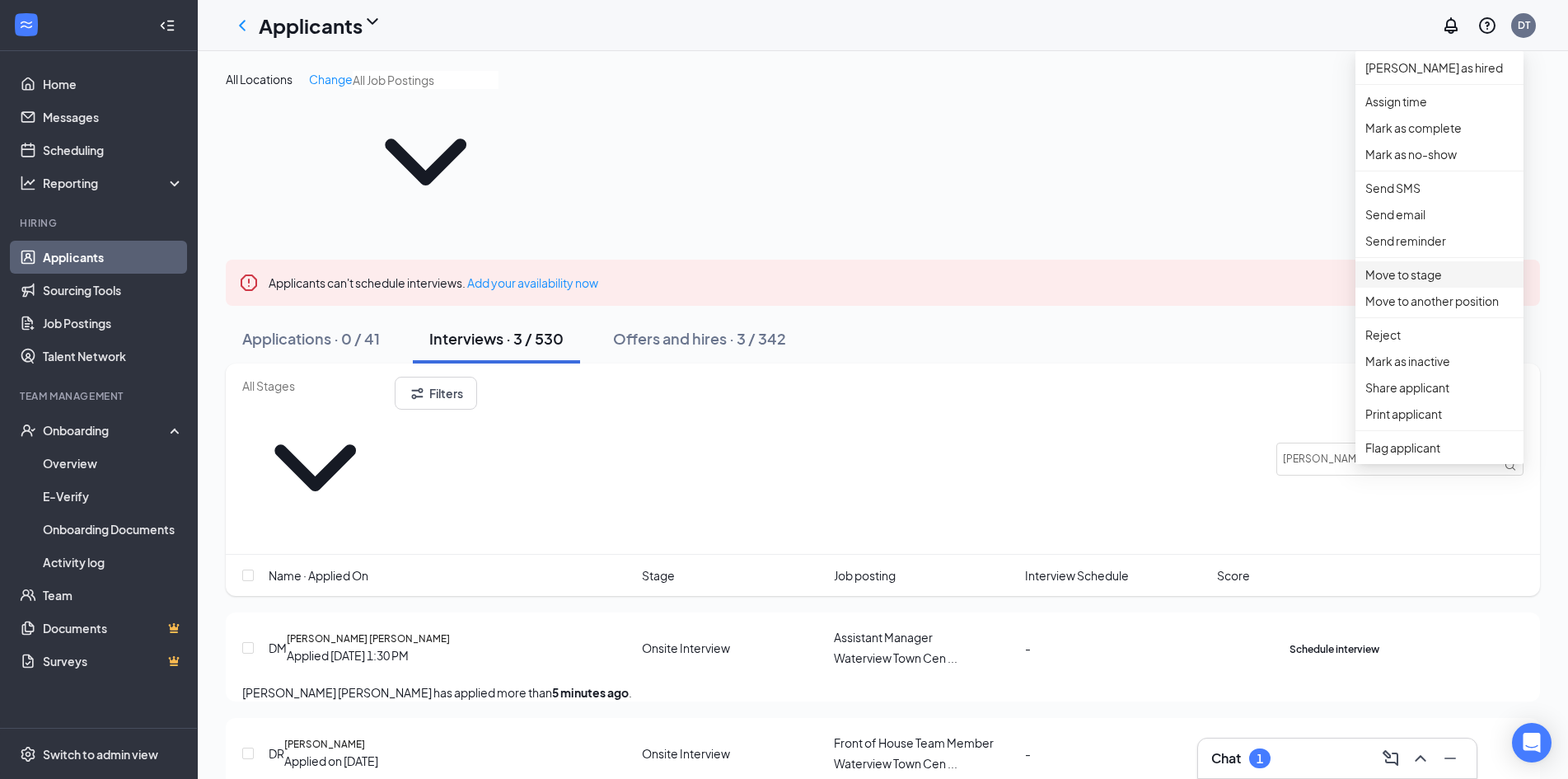
click at [1425, 284] on p "Move to stage" at bounding box center [1439, 274] width 148 height 18
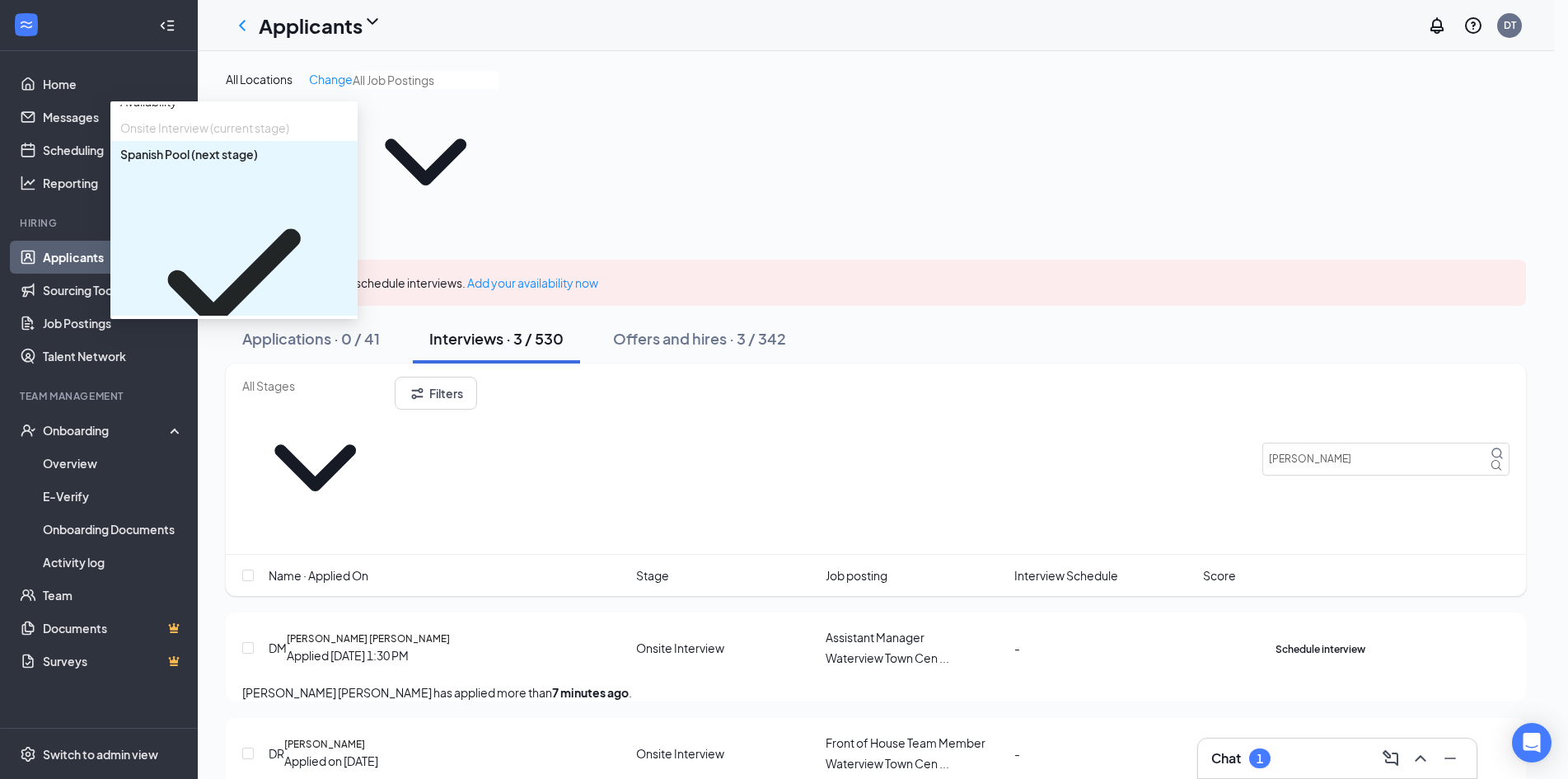
scroll to position [94, 0]
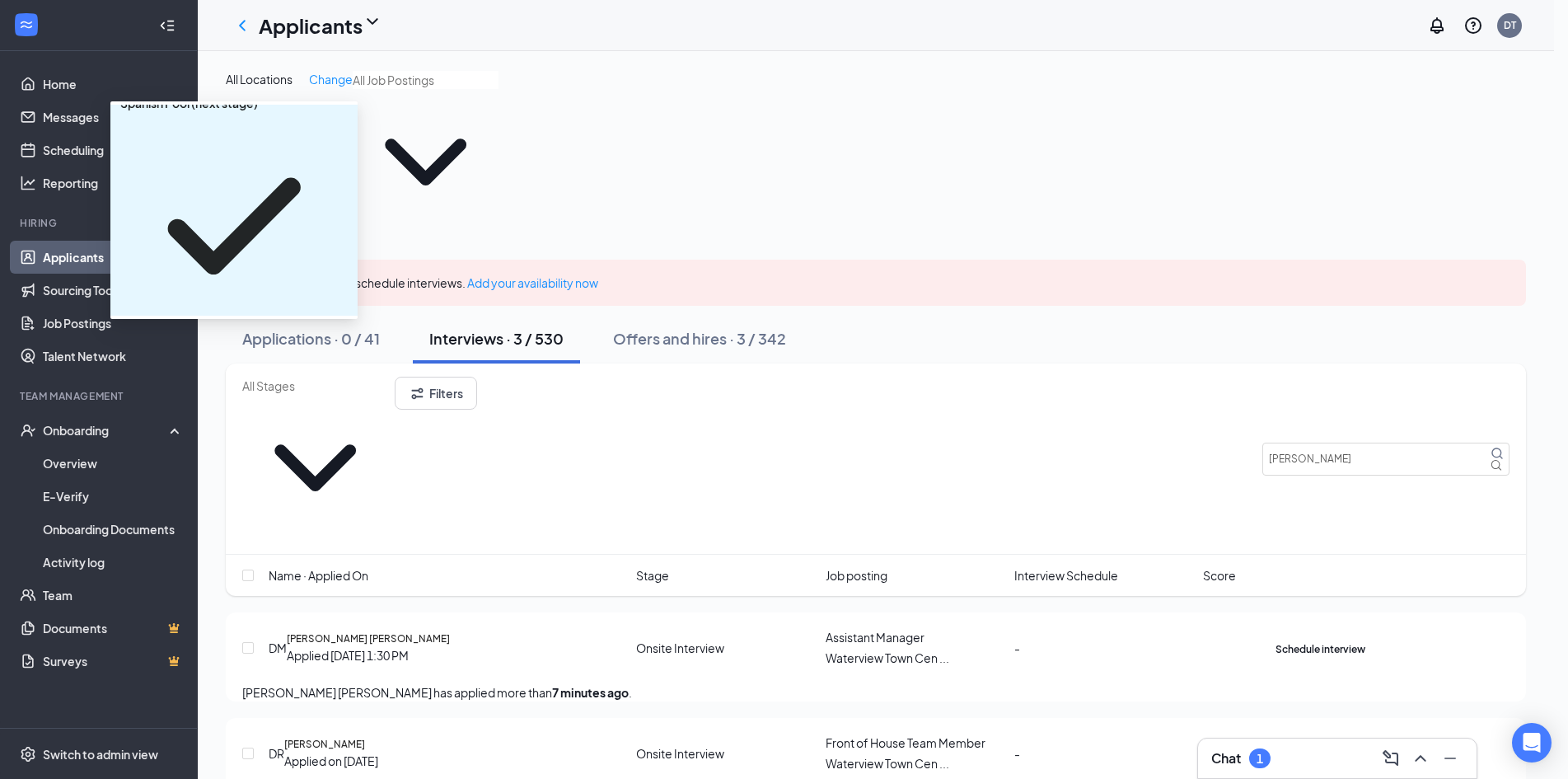
click at [150, 444] on span "Hired" at bounding box center [135, 436] width 30 height 18
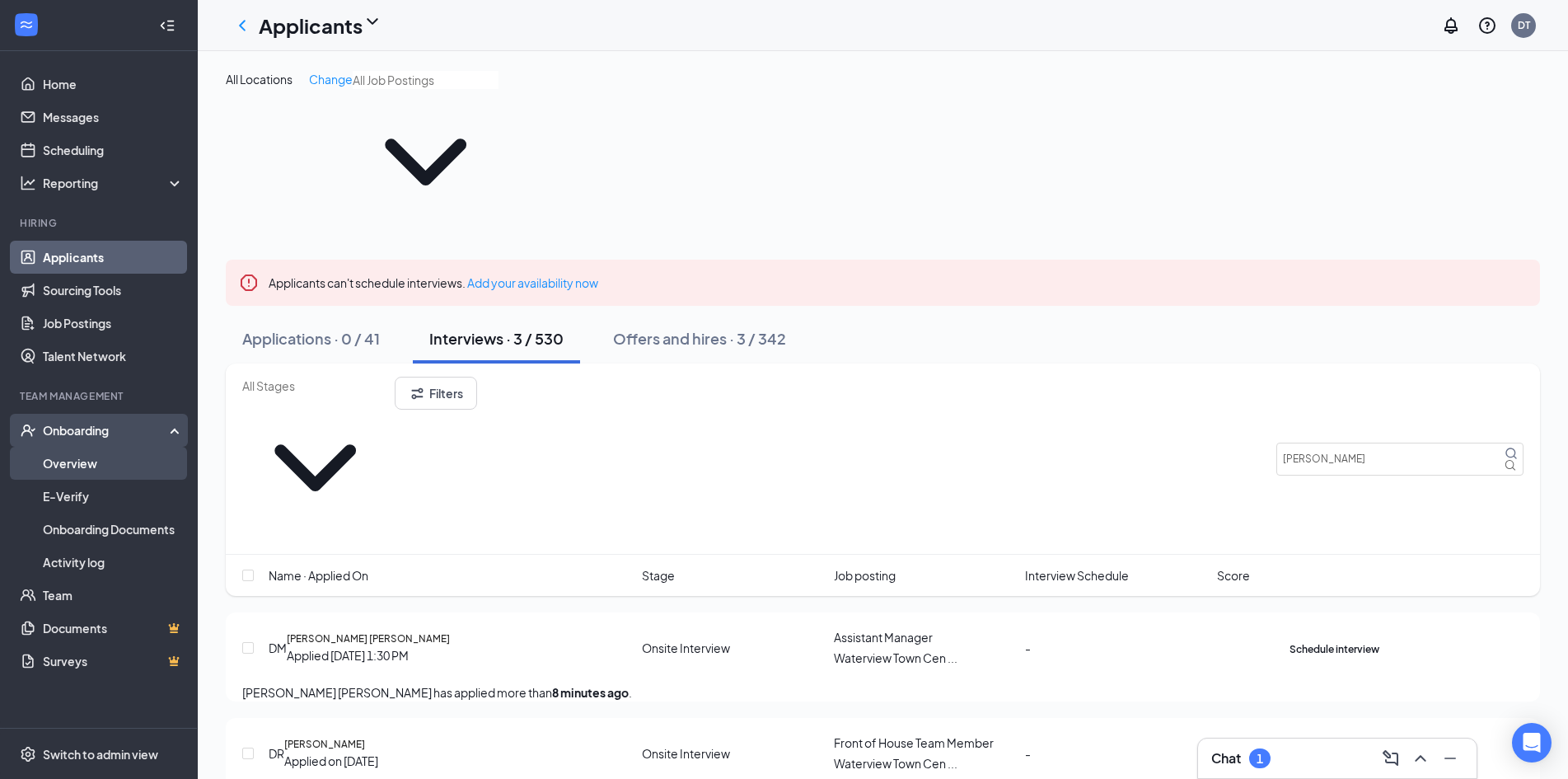
click at [88, 461] on link "Overview" at bounding box center [113, 463] width 141 height 32
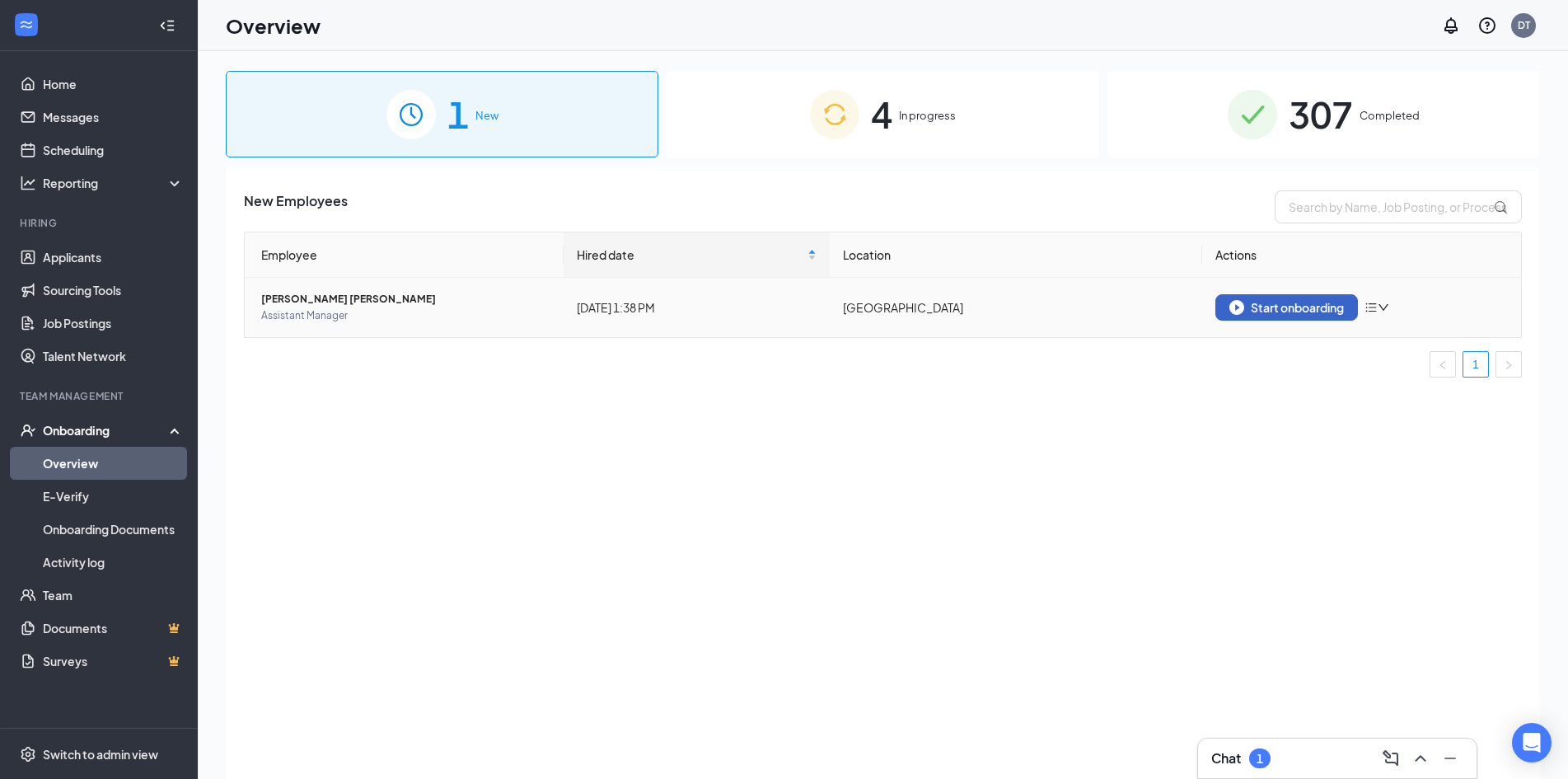
click at [1300, 301] on div "Start onboarding" at bounding box center [1287, 308] width 115 height 15
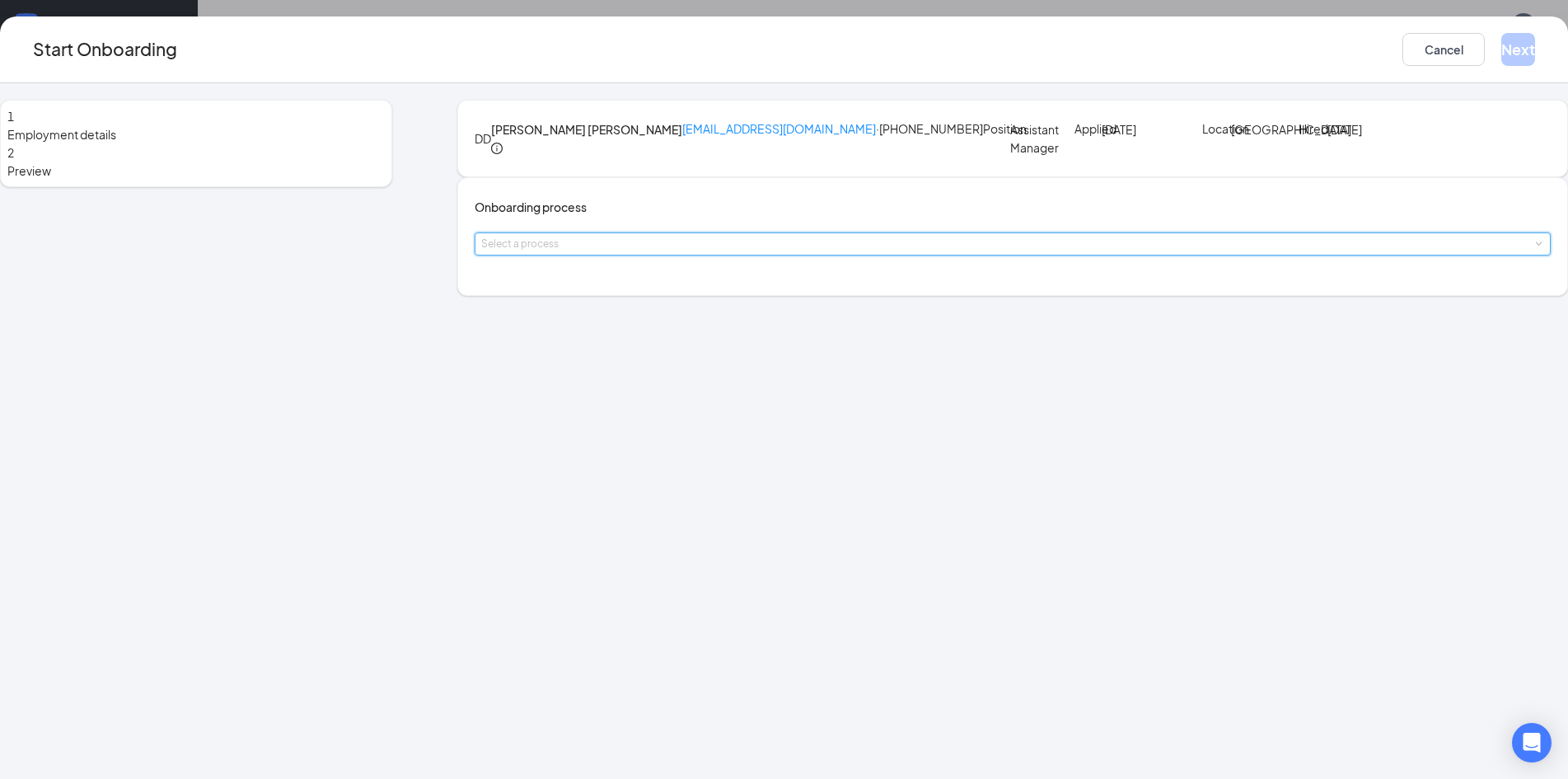
click at [816, 255] on div "Select a process" at bounding box center [1013, 244] width 1077 height 23
click at [586, 367] on span "New Hire" at bounding box center [582, 369] width 49 height 15
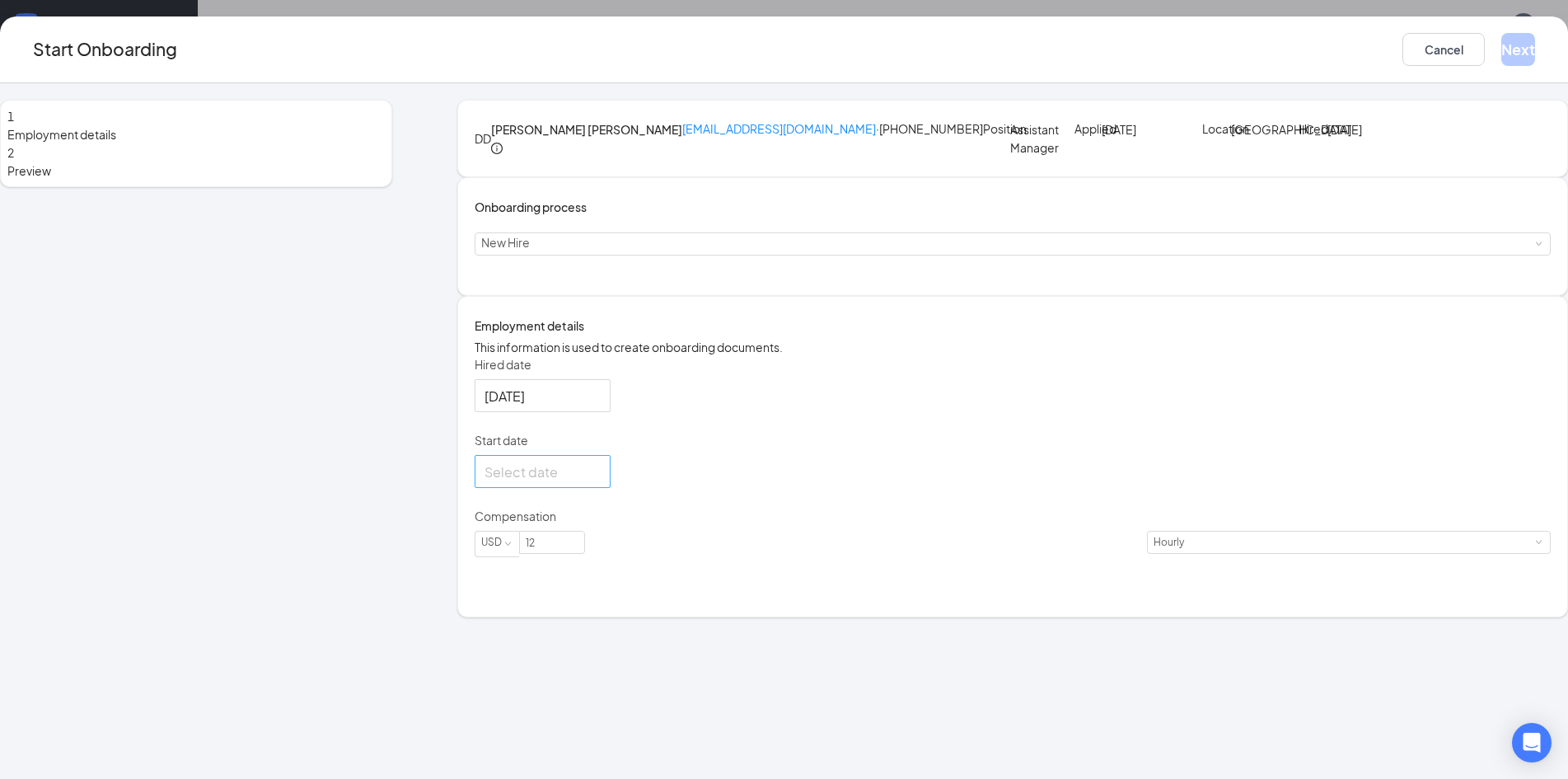
click at [600, 482] on div at bounding box center [543, 472] width 117 height 21
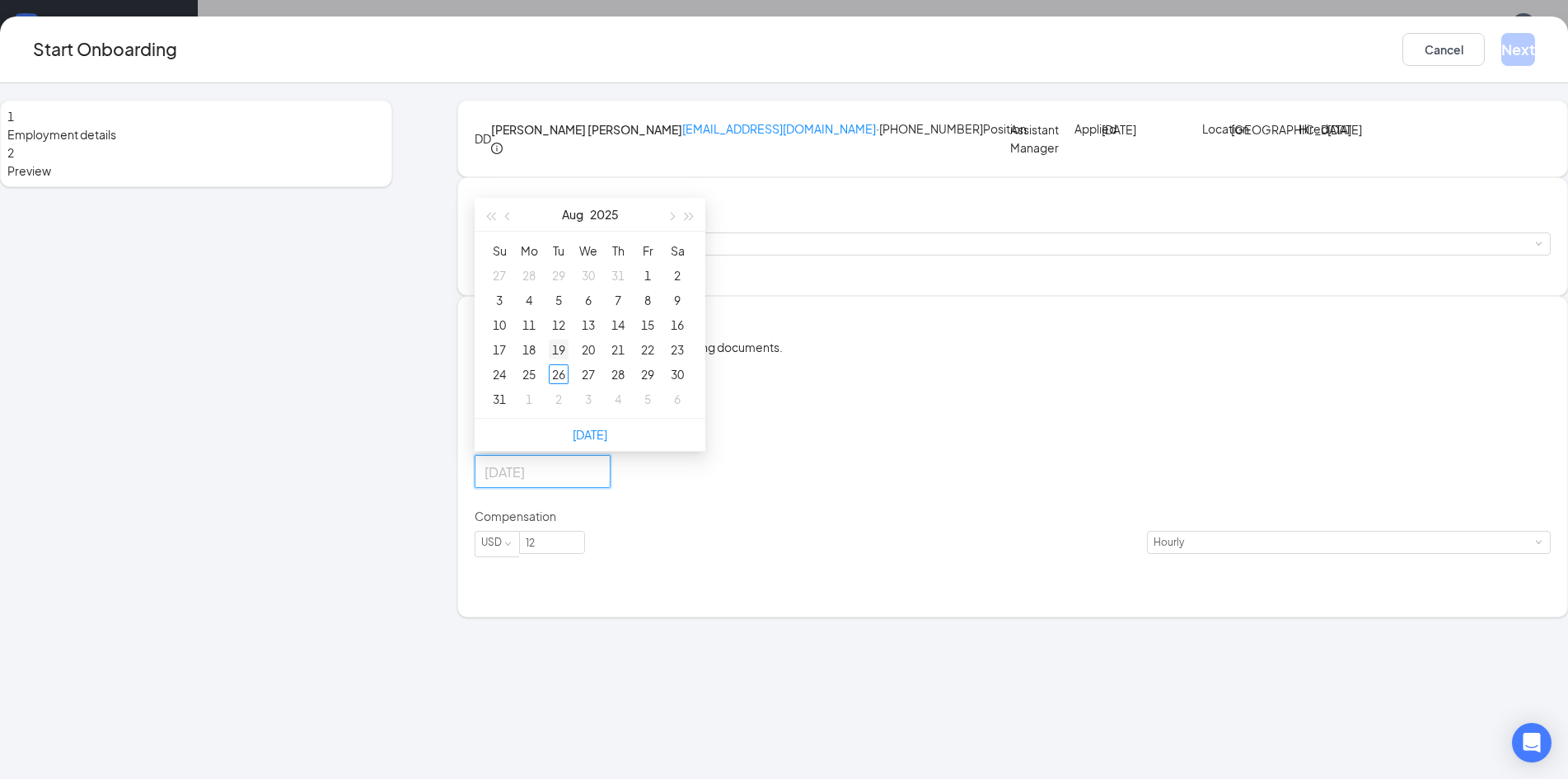
scroll to position [75, 0]
type input "[DATE]"
click at [680, 230] on button "button" at bounding box center [670, 214] width 18 height 32
type input "[DATE]"
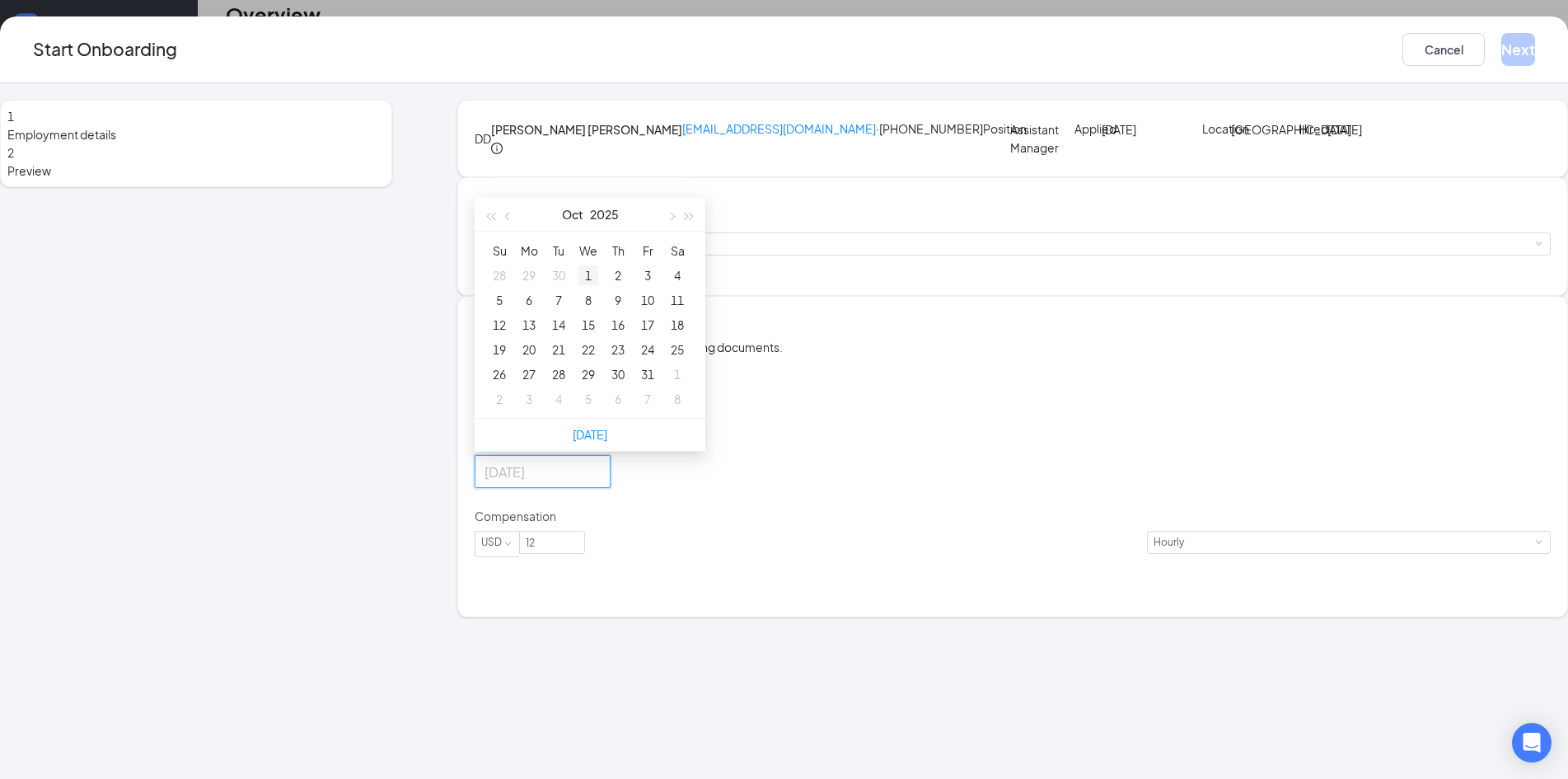
click at [599, 285] on div "1" at bounding box center [588, 275] width 20 height 20
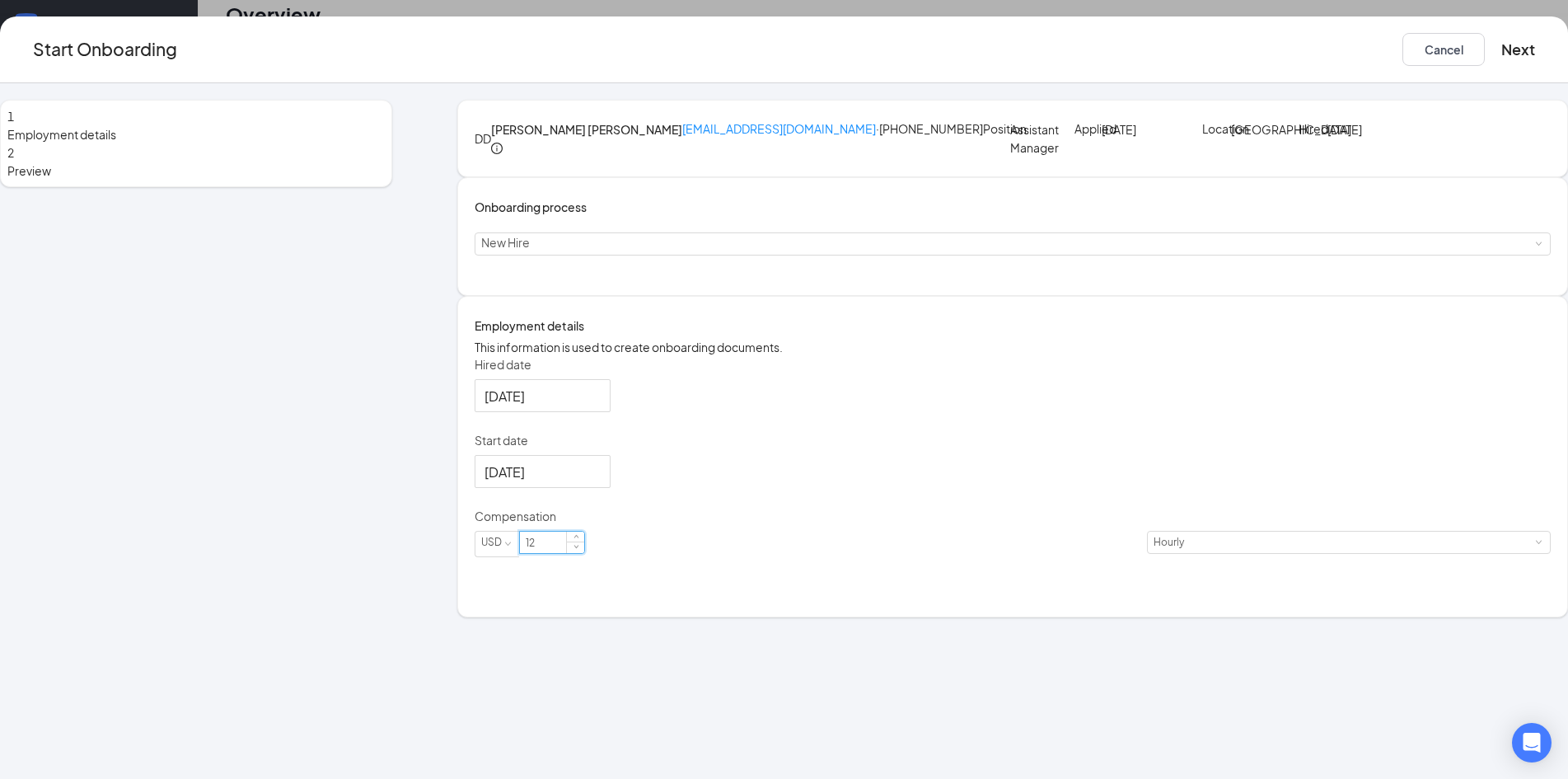
click at [584, 552] on input "12" at bounding box center [552, 542] width 64 height 21
type input "1"
type input "23"
click at [1502, 57] on button "Next" at bounding box center [1518, 49] width 33 height 32
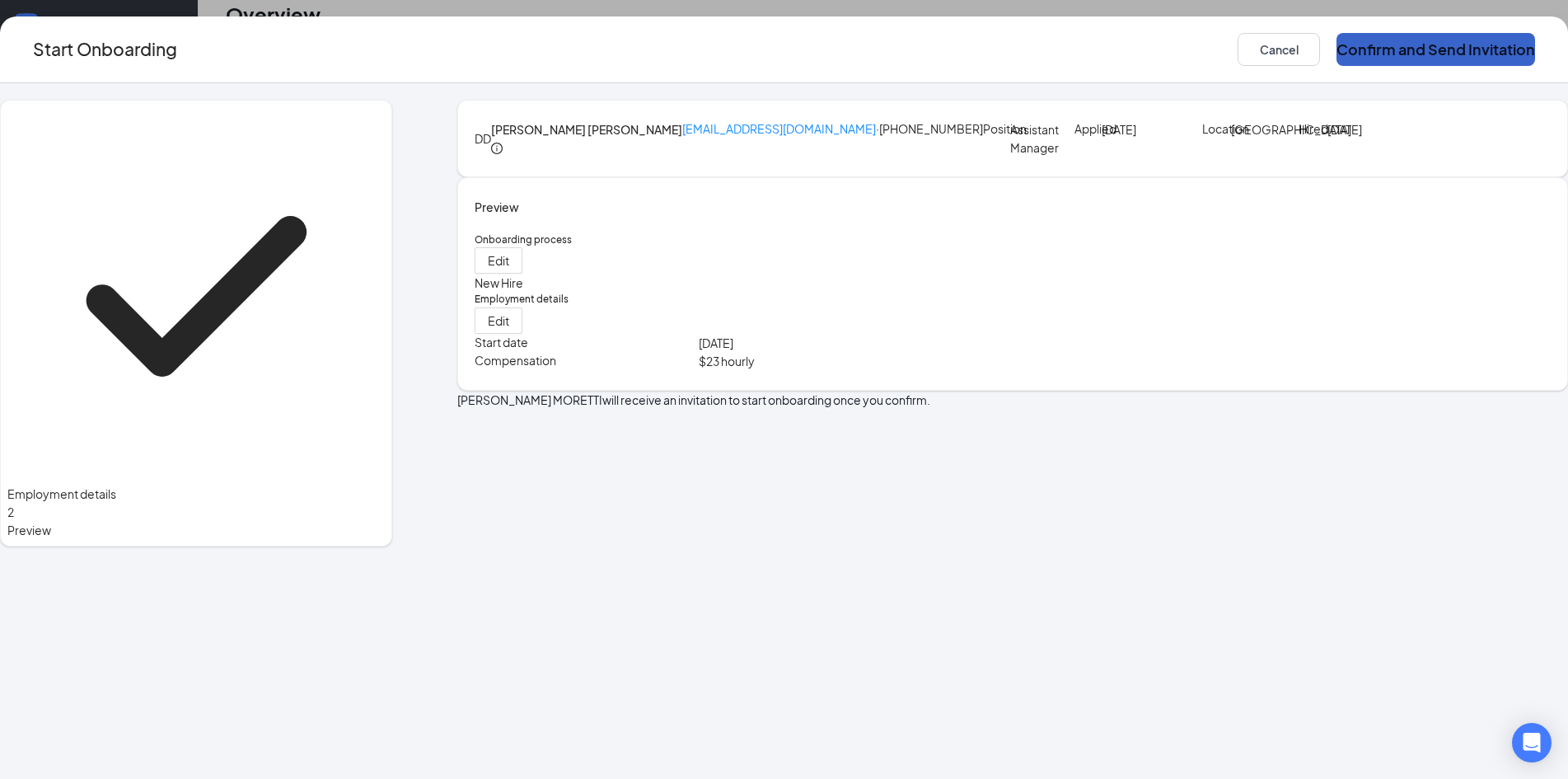
click at [1337, 49] on button "Confirm and Send Invitation" at bounding box center [1436, 49] width 199 height 32
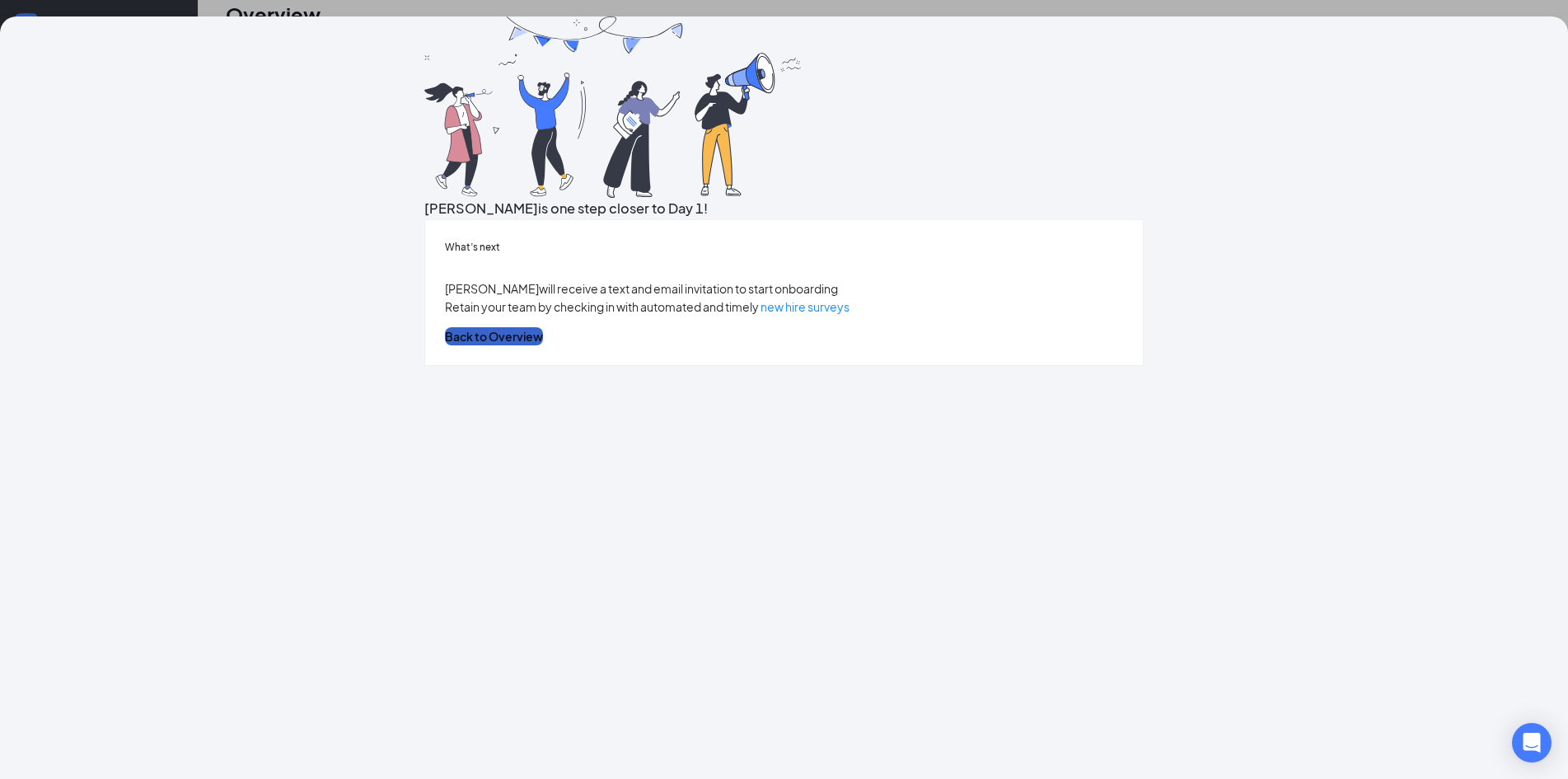
click at [543, 345] on button "Back to Overview" at bounding box center [493, 335] width 98 height 18
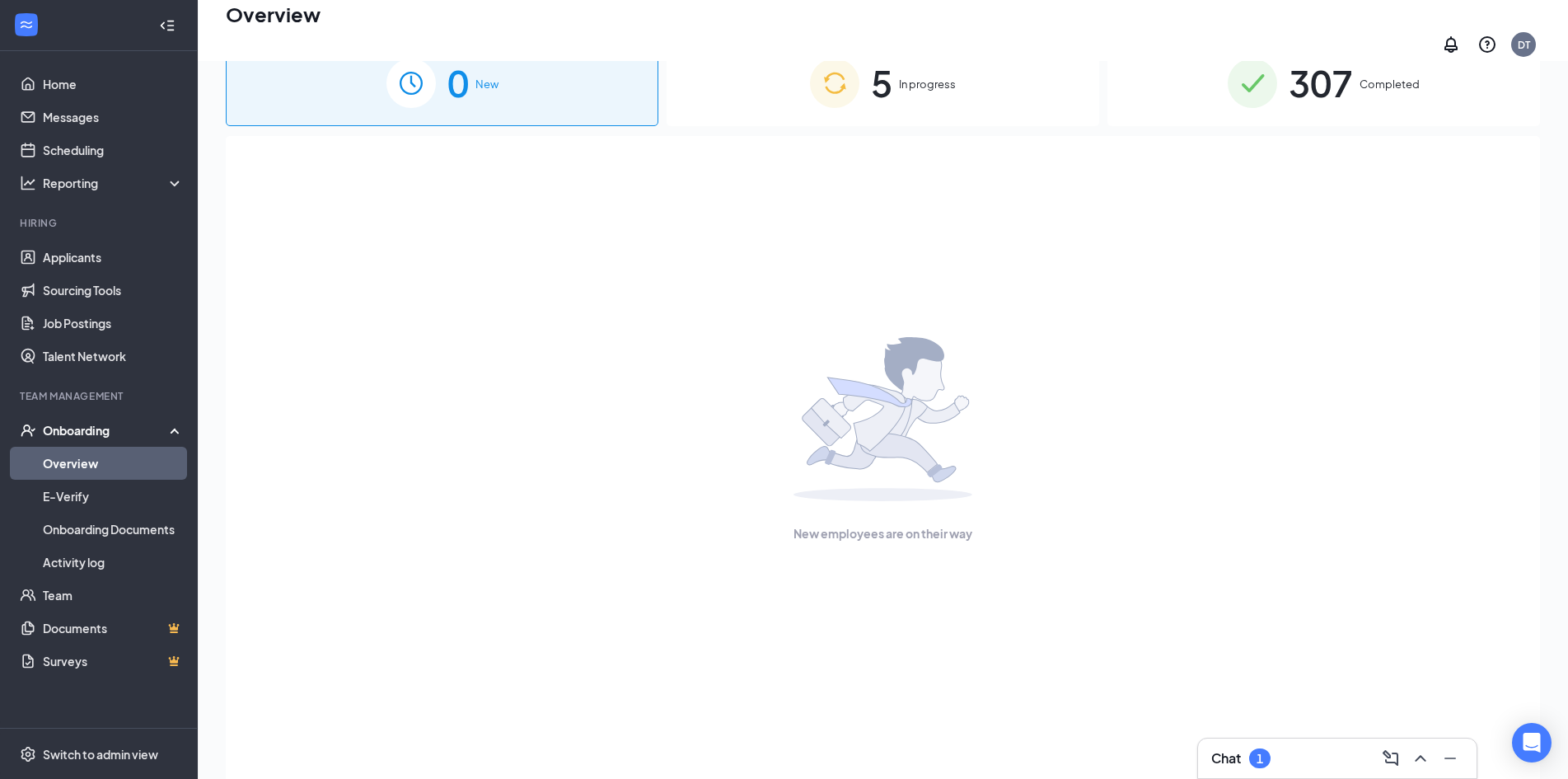
scroll to position [0, 0]
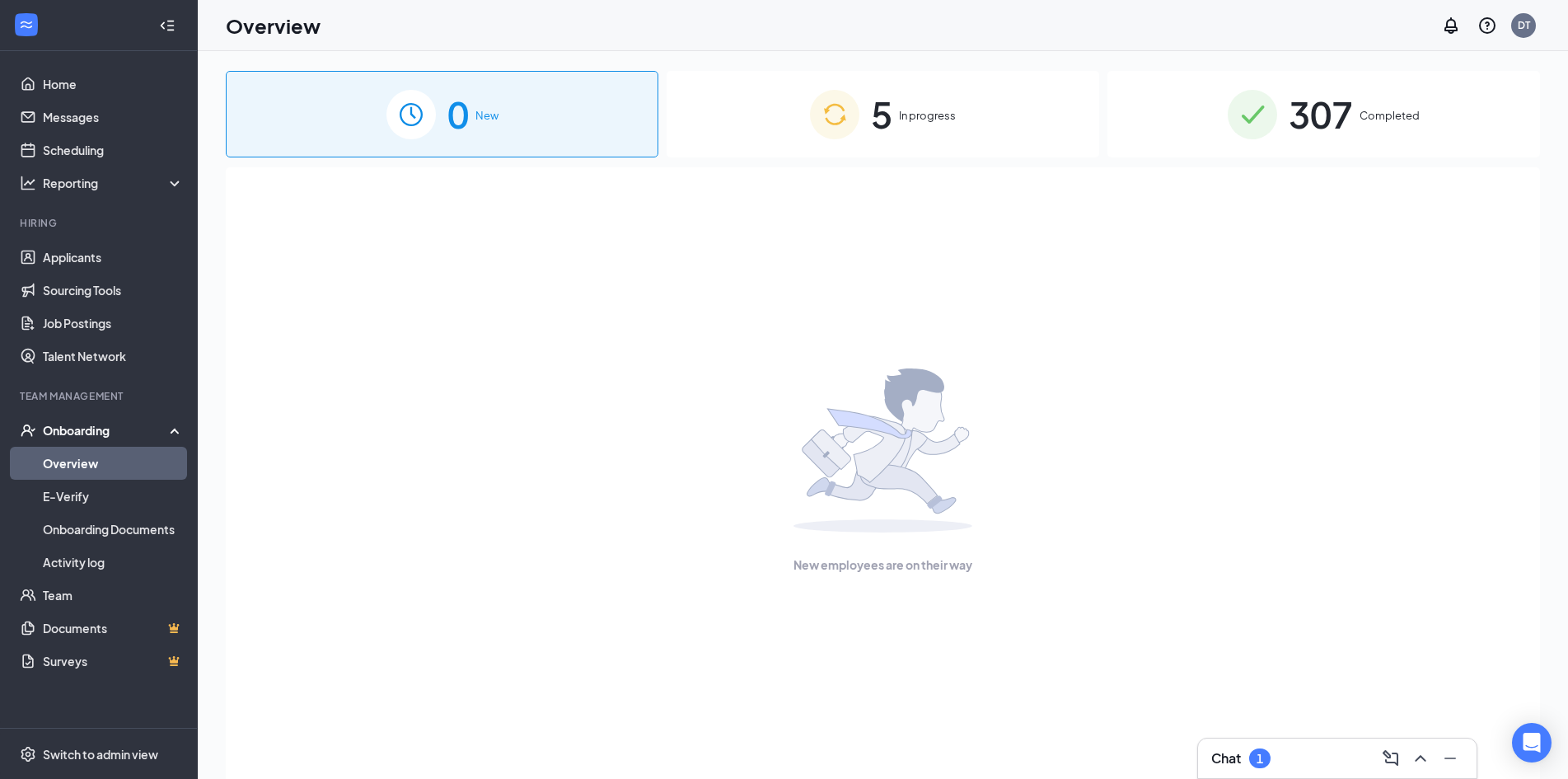
click at [923, 119] on span "In progress" at bounding box center [926, 115] width 56 height 16
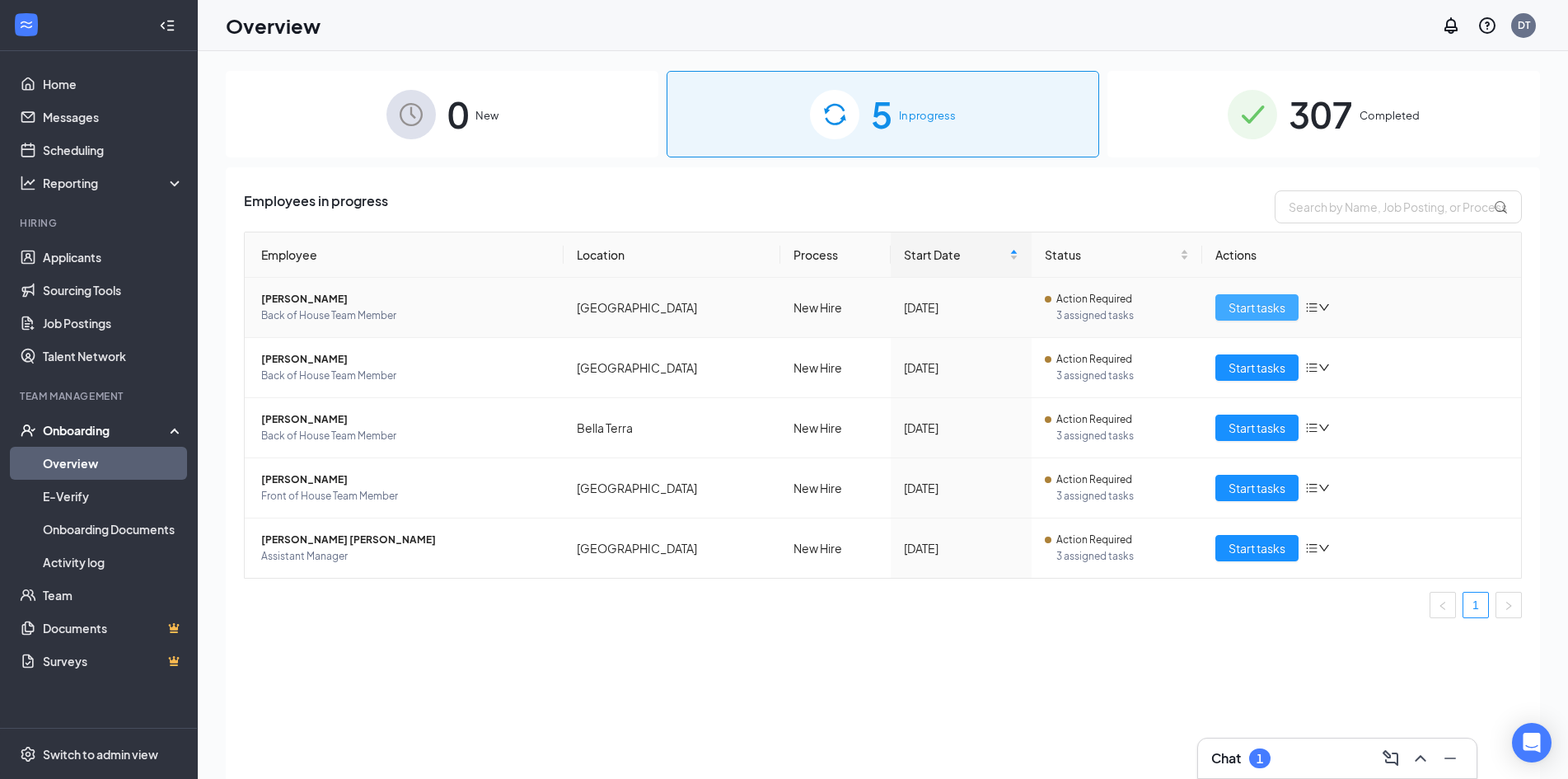
click at [1282, 309] on span "Start tasks" at bounding box center [1256, 307] width 56 height 18
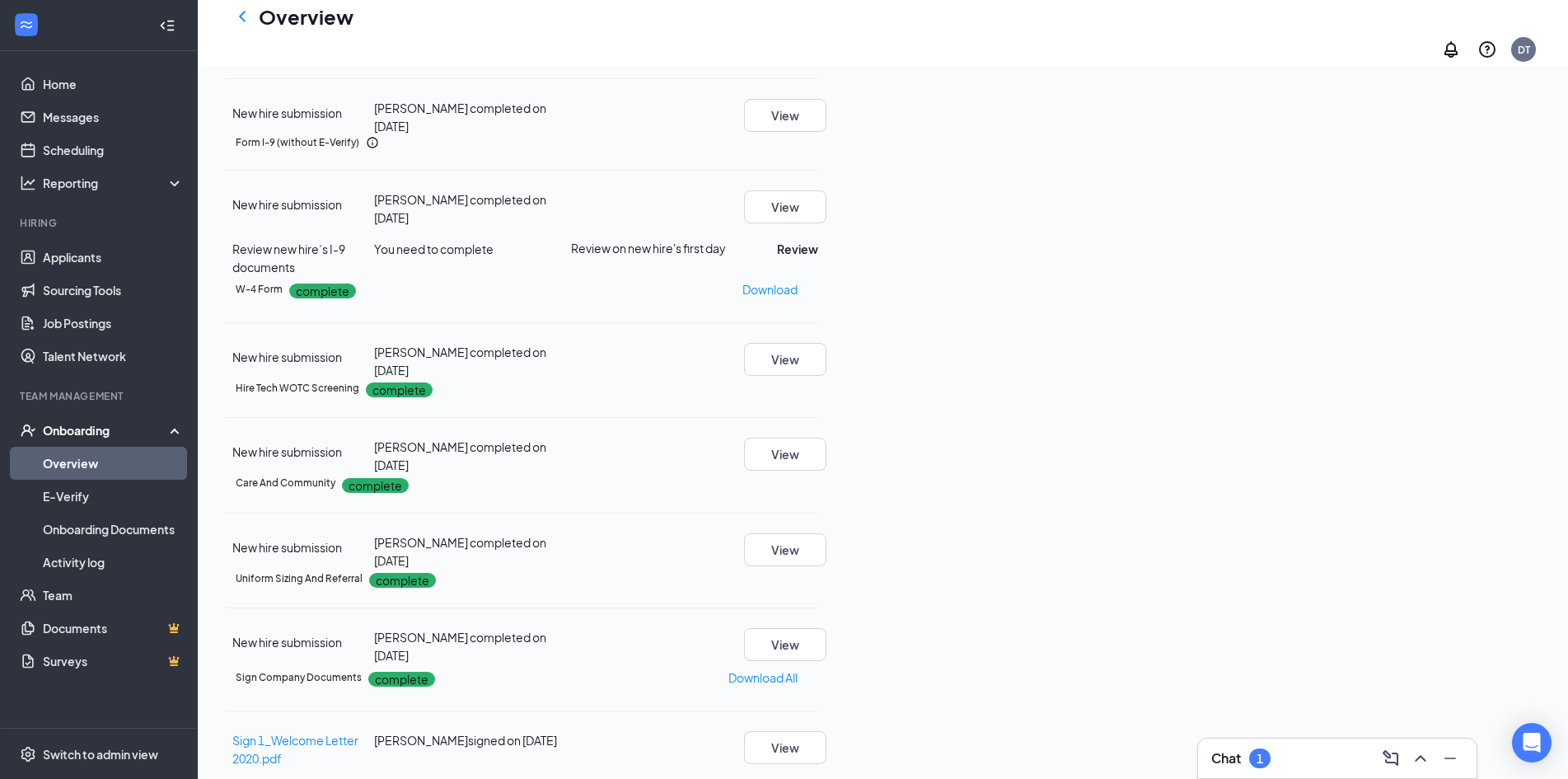
scroll to position [164, 0]
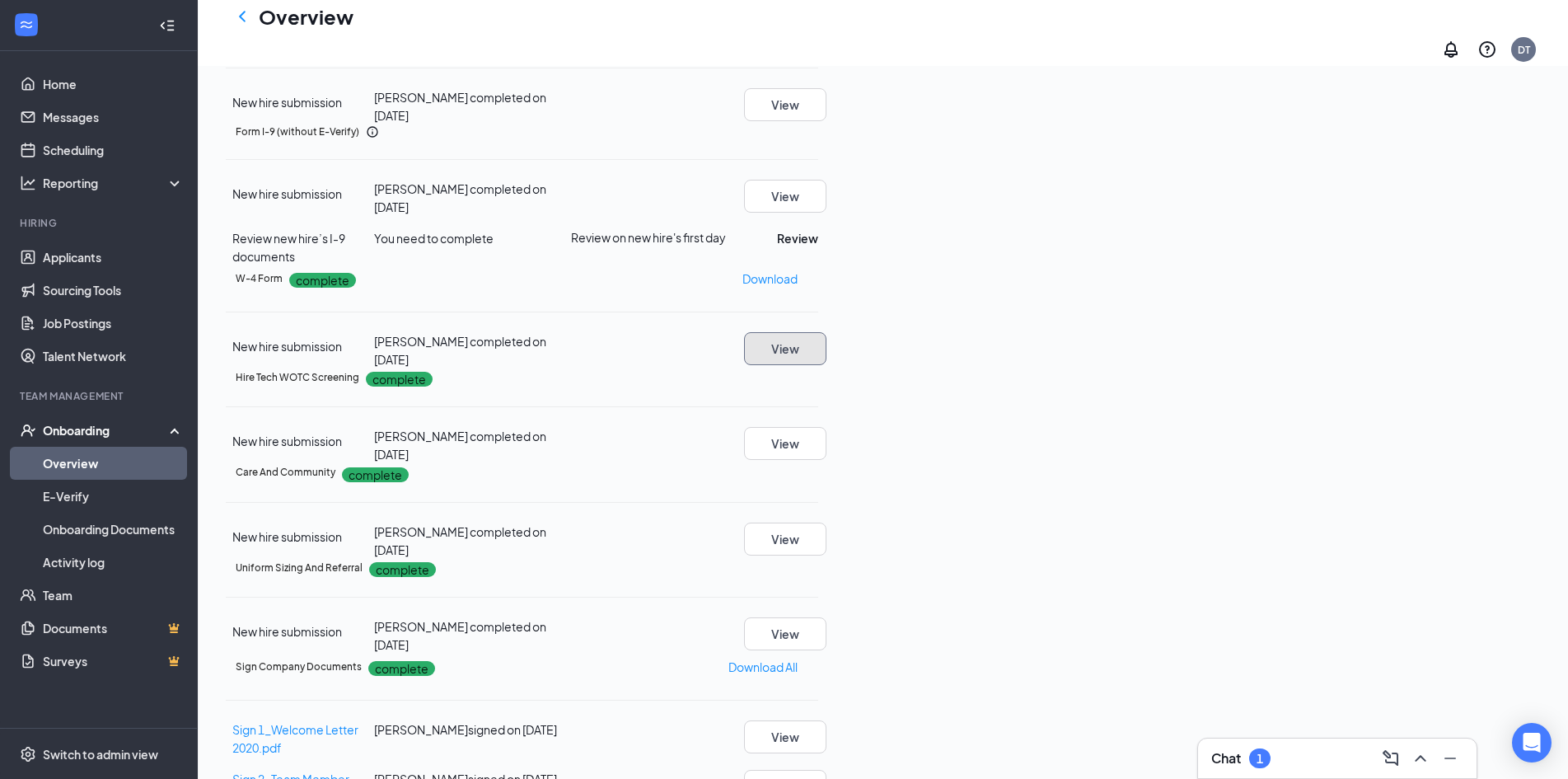
click at [827, 365] on button "View" at bounding box center [785, 348] width 82 height 32
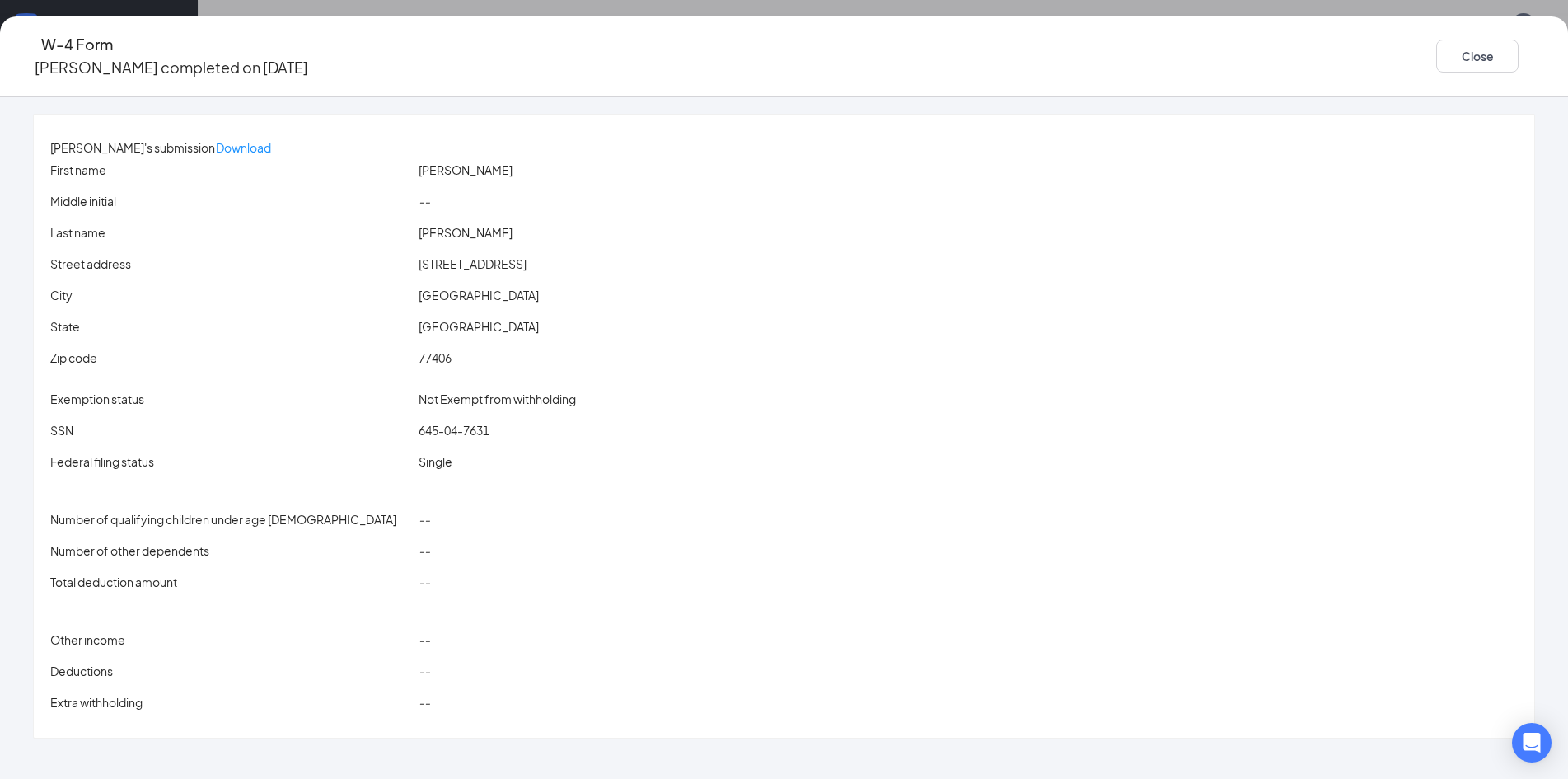
scroll to position [0, 0]
click at [1436, 52] on button "Close" at bounding box center [1477, 55] width 82 height 32
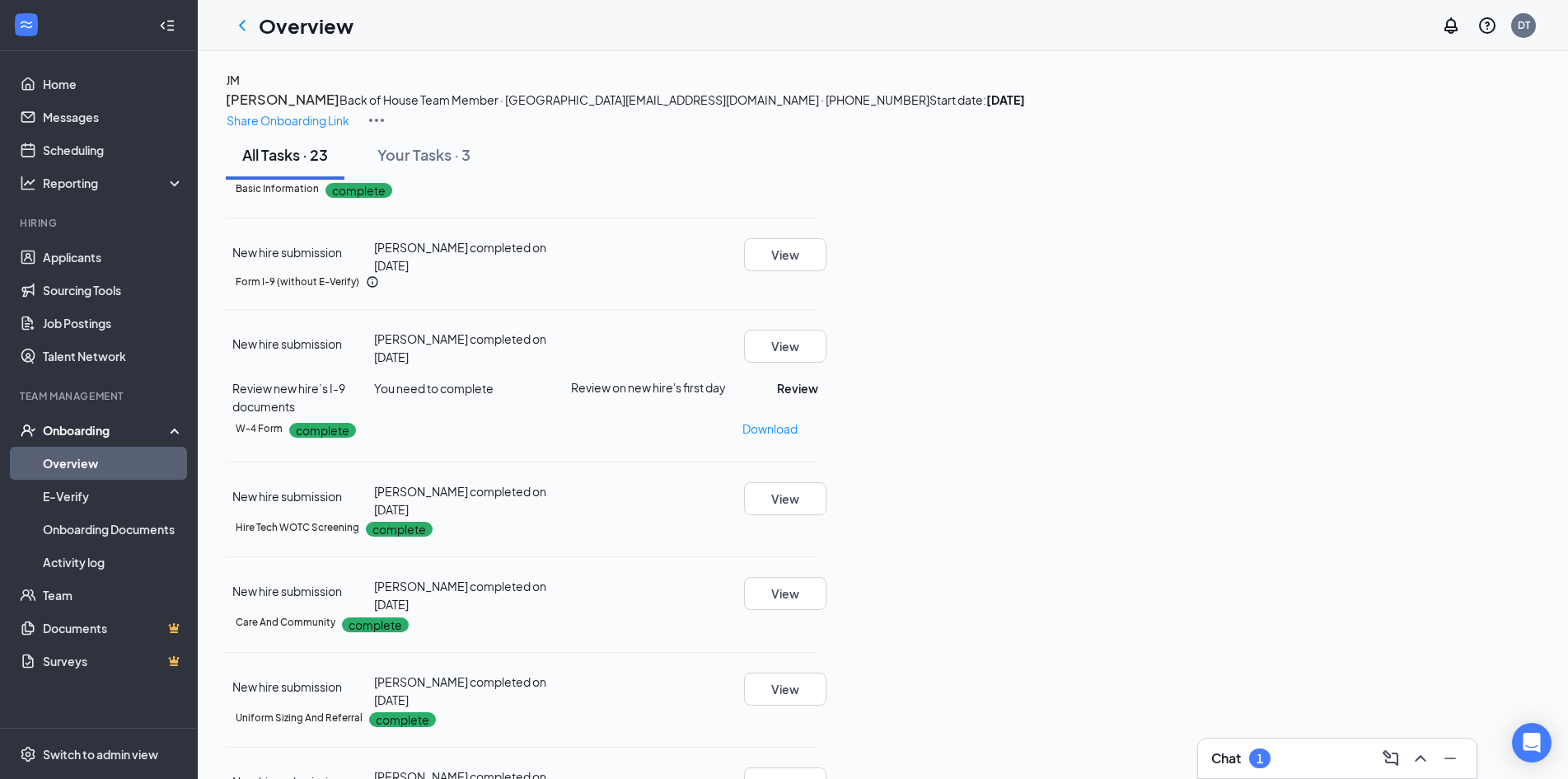
click at [836, 293] on icon "Ellipses" at bounding box center [829, 291] width 15 height 3
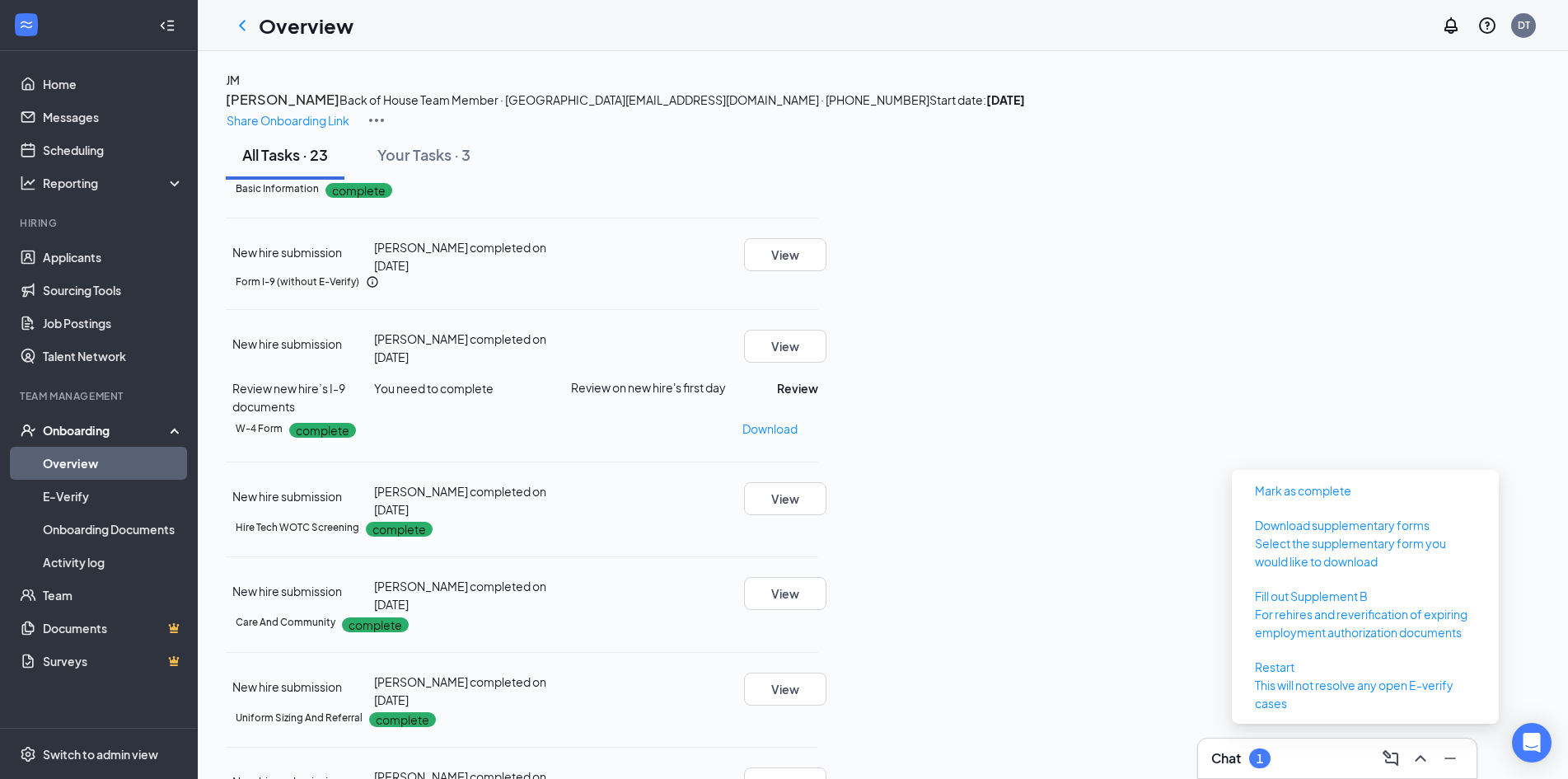
click at [818, 282] on icon "Ellipses" at bounding box center [818, 282] width 0 height 0
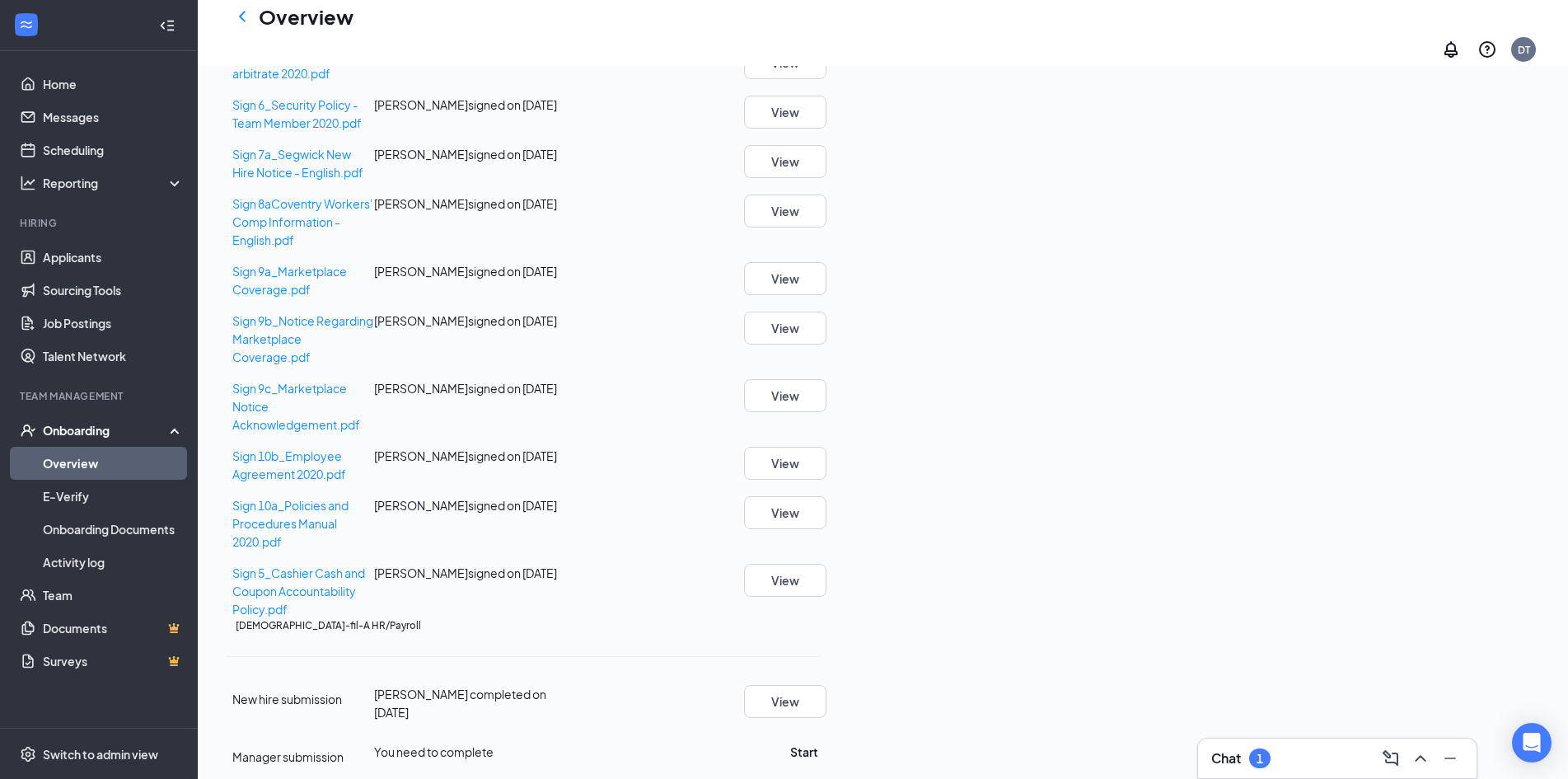
scroll to position [906, 0]
